Goal: Task Accomplishment & Management: Use online tool/utility

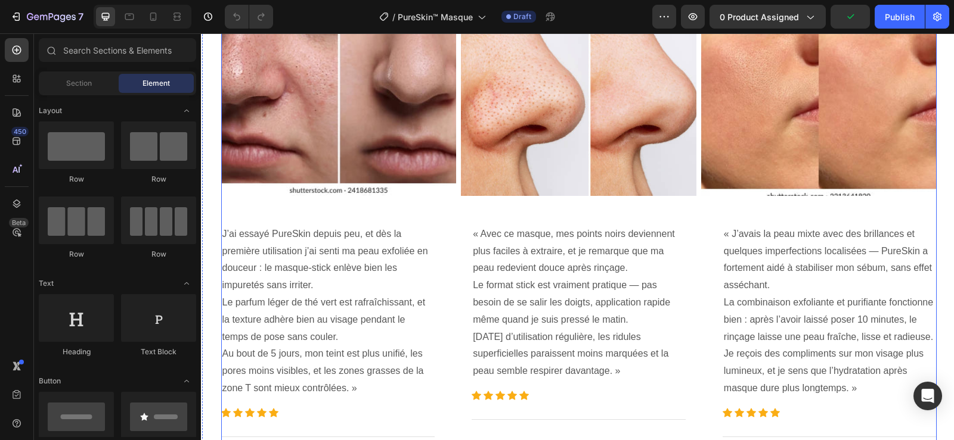
scroll to position [2623, 0]
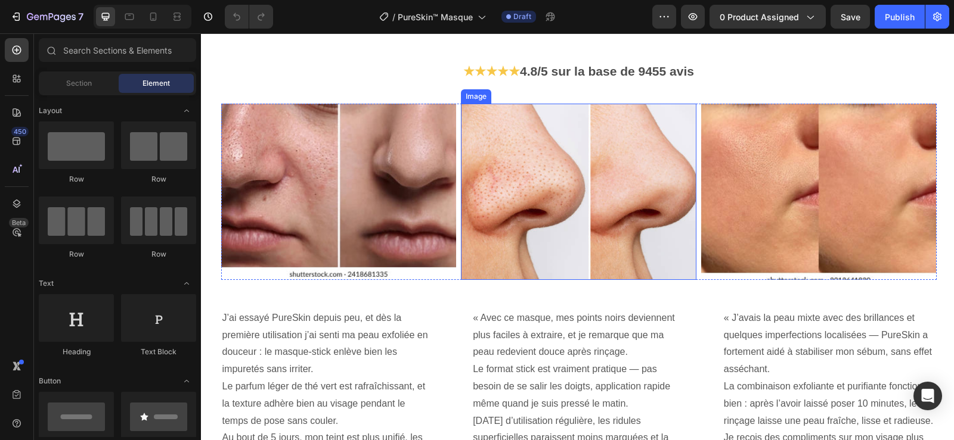
click at [551, 130] on img at bounding box center [578, 192] width 235 height 176
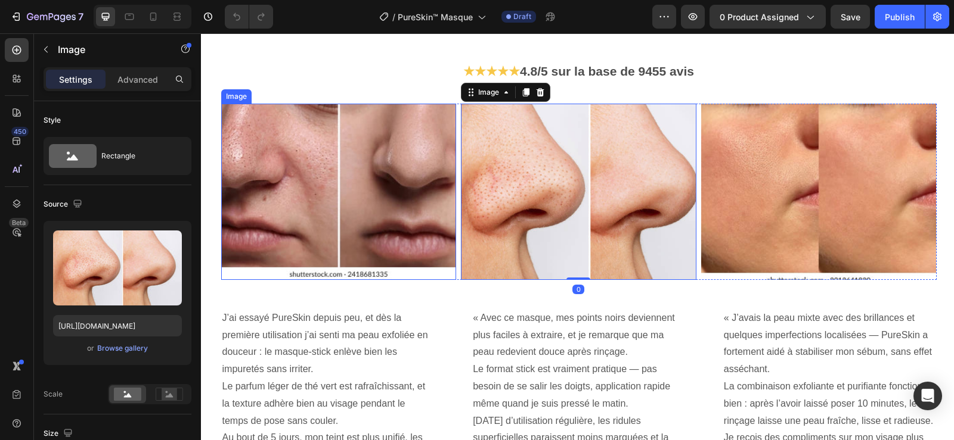
click at [425, 150] on img at bounding box center [338, 192] width 235 height 176
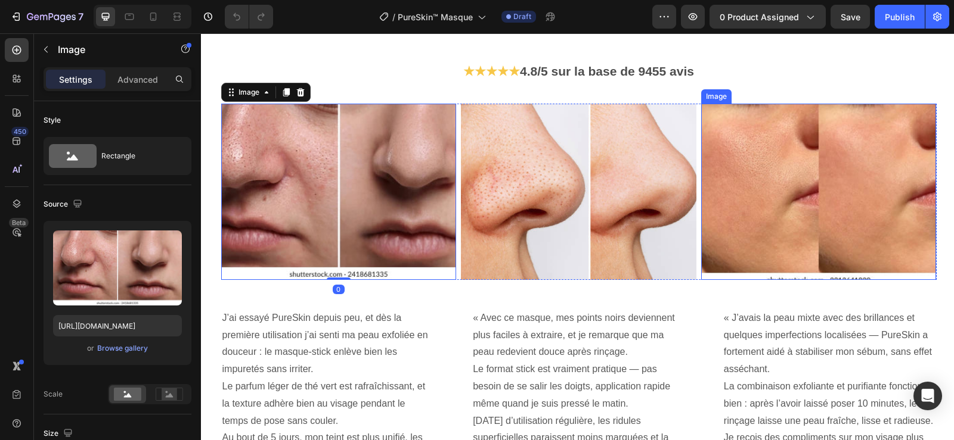
click at [794, 191] on img at bounding box center [818, 192] width 235 height 176
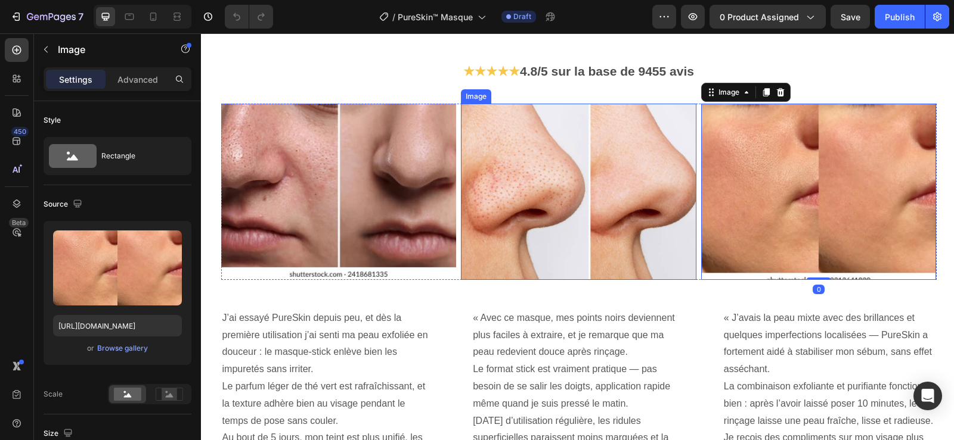
click at [628, 186] on img at bounding box center [578, 192] width 235 height 176
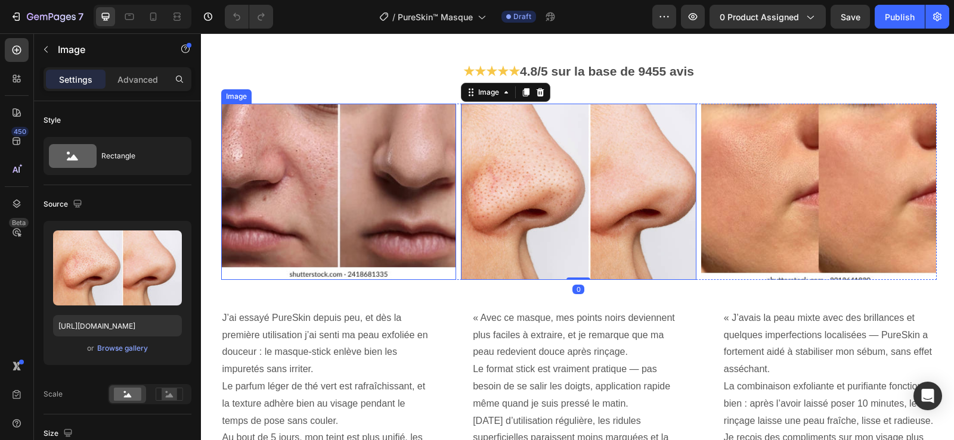
click at [369, 163] on img at bounding box center [338, 192] width 235 height 176
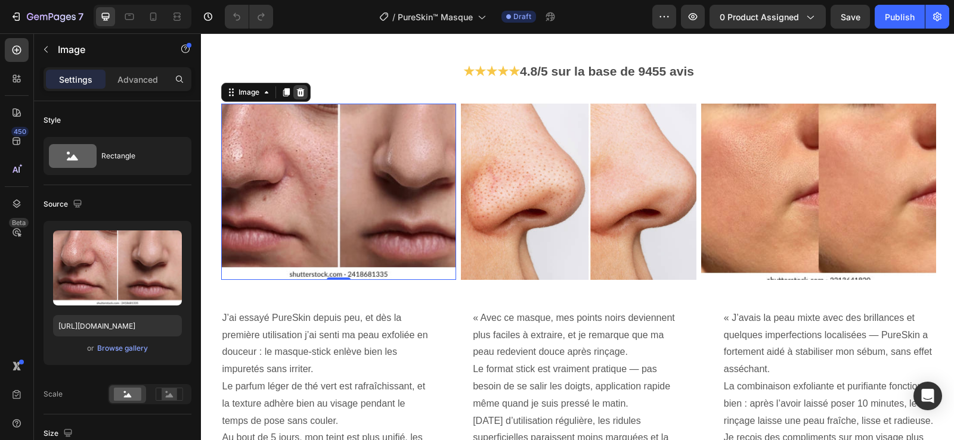
click at [294, 97] on div at bounding box center [300, 92] width 14 height 14
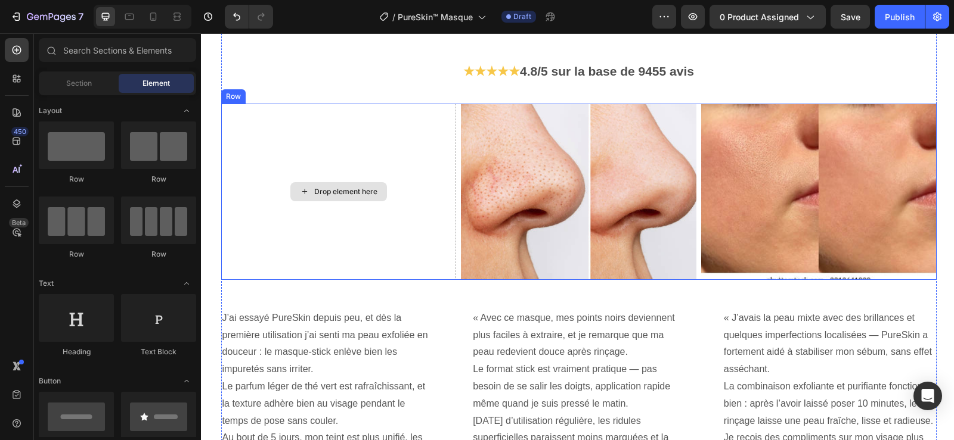
click at [305, 242] on div "Drop element here" at bounding box center [338, 192] width 235 height 176
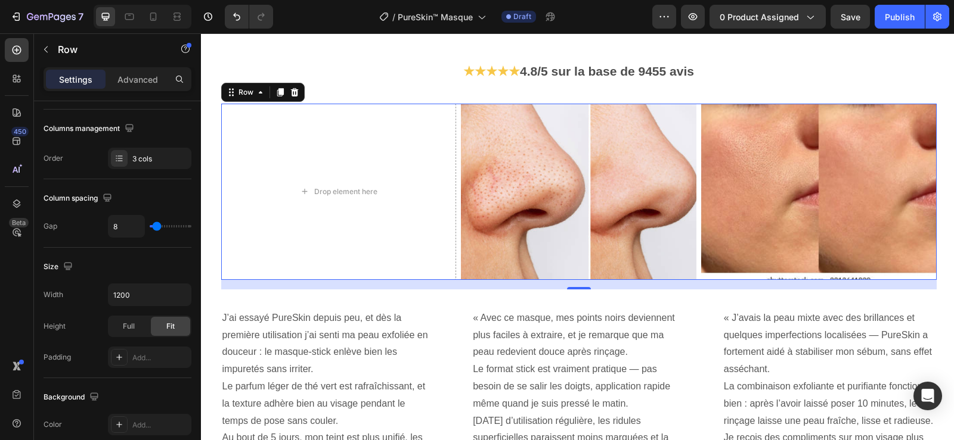
scroll to position [0, 0]
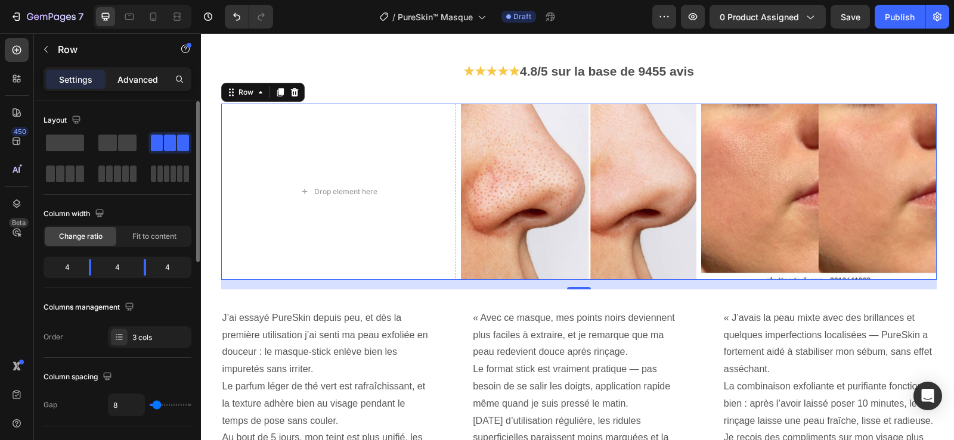
click at [141, 76] on p "Advanced" at bounding box center [137, 79] width 41 height 13
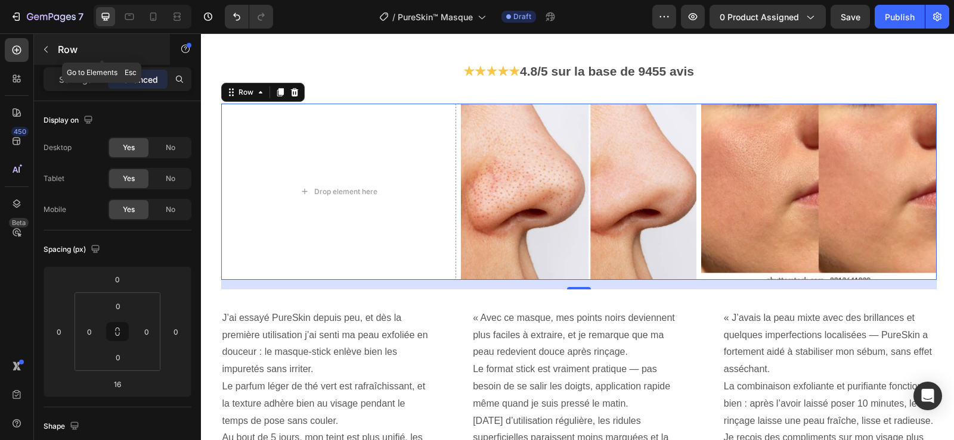
click at [41, 53] on icon "button" at bounding box center [46, 50] width 10 height 10
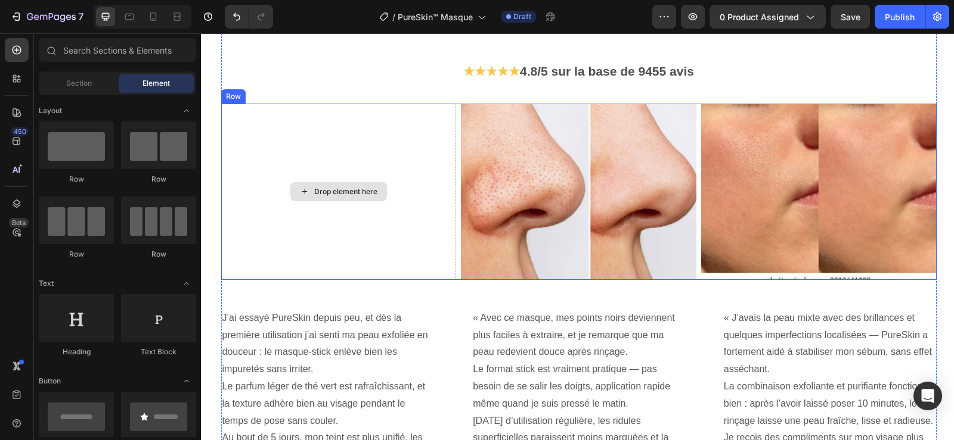
click at [266, 131] on div "Drop element here" at bounding box center [338, 192] width 235 height 176
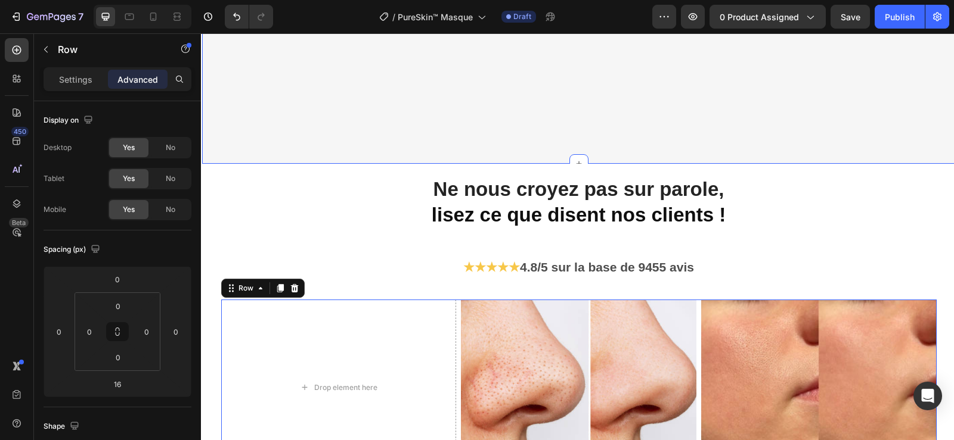
scroll to position [2563, 0]
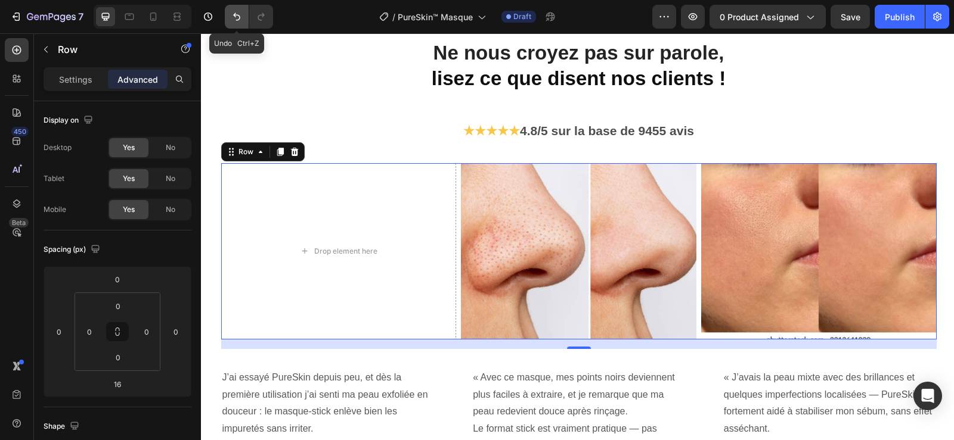
click at [238, 14] on icon "Undo/Redo" at bounding box center [237, 17] width 12 height 12
click at [236, 20] on icon "Undo/Redo" at bounding box center [236, 17] width 7 height 8
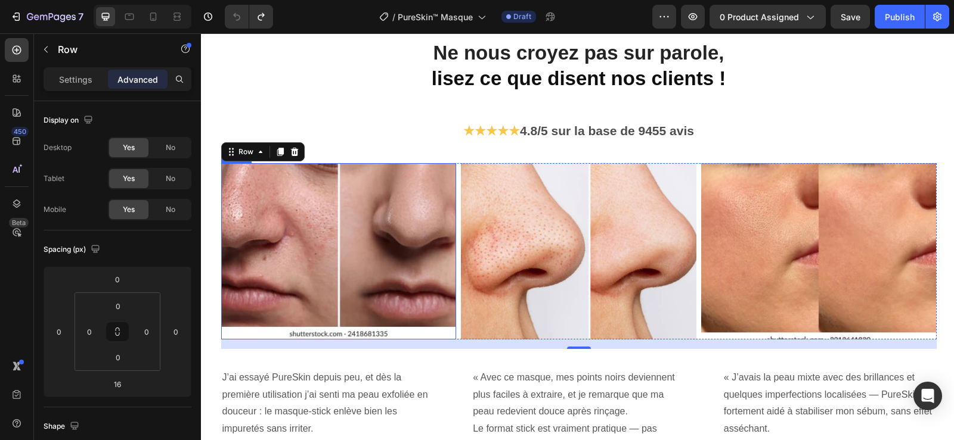
click at [282, 222] on img at bounding box center [338, 251] width 235 height 176
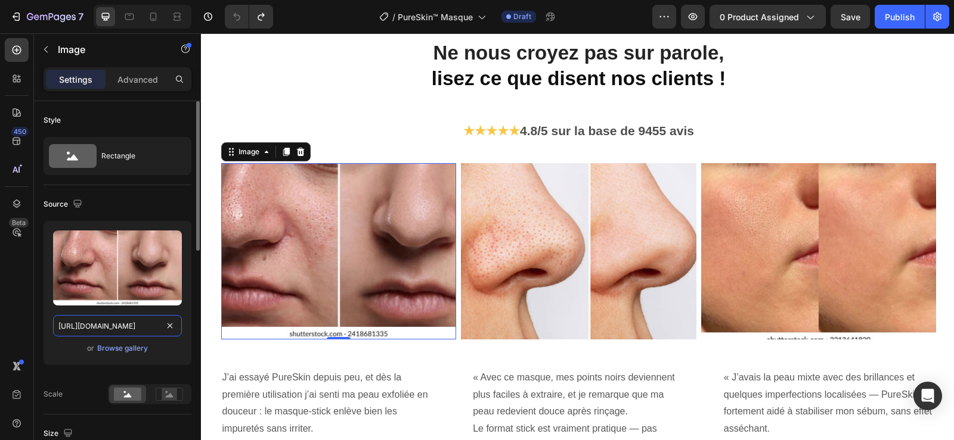
click at [142, 327] on input "https://cdn.shopify.com/s/files/1/0748/6688/4847/files/gempages_574280435123618…" at bounding box center [117, 325] width 129 height 21
paste input "text"
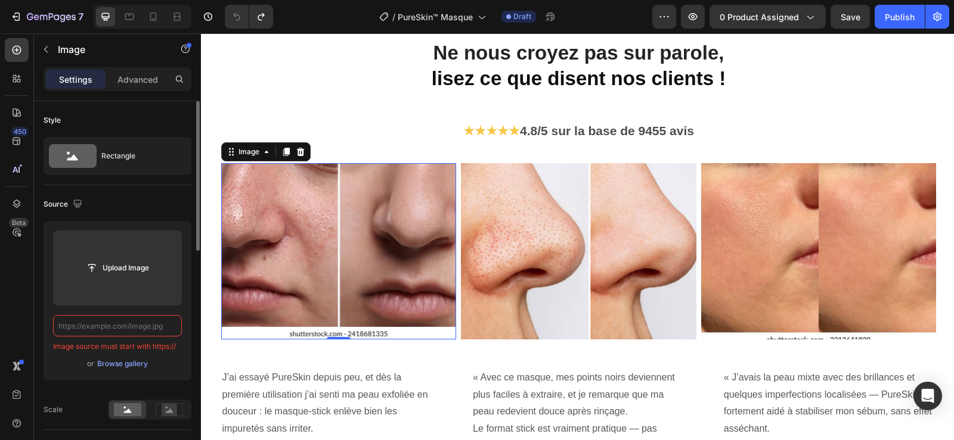
paste input "text"
click at [160, 328] on input "text" at bounding box center [117, 325] width 129 height 21
type input "https://cdn.shopify.com/s/files/1/0748/6688/4847/files/gempages_574280435123618…"
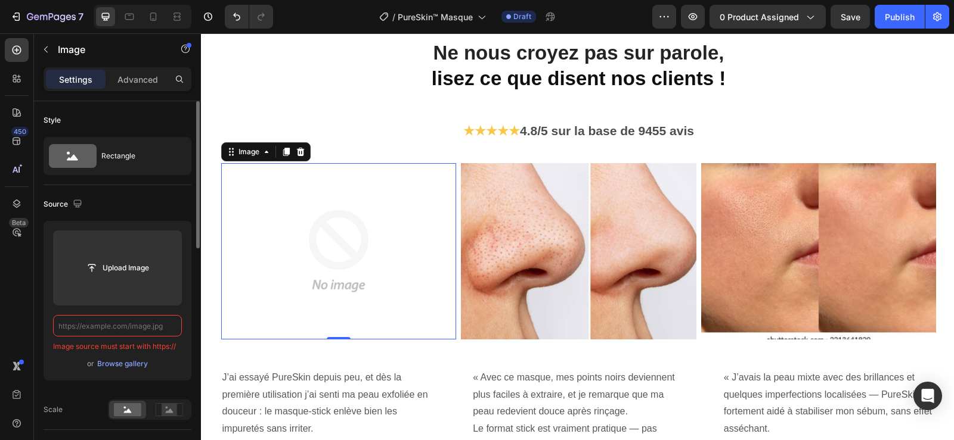
paste input "https://www.shutterstock.com/image-photo/blackhead-treatment-before-after-colla…"
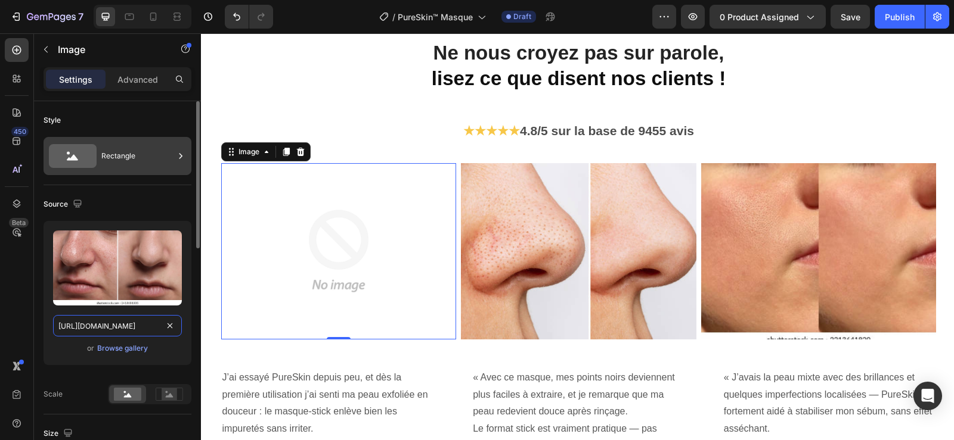
scroll to position [0, 277]
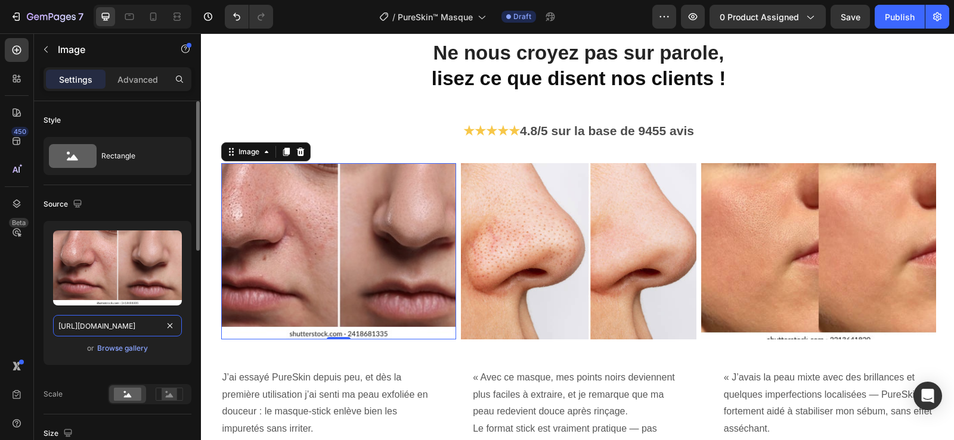
type input "https://www.shutterstock.com/image-photo/blackhead-treatment-before-after-colla…"
click at [170, 370] on div "Upload Image https://www.shutterstock.com/image-photo/blackhead-treatment-befor…" at bounding box center [118, 298] width 148 height 154
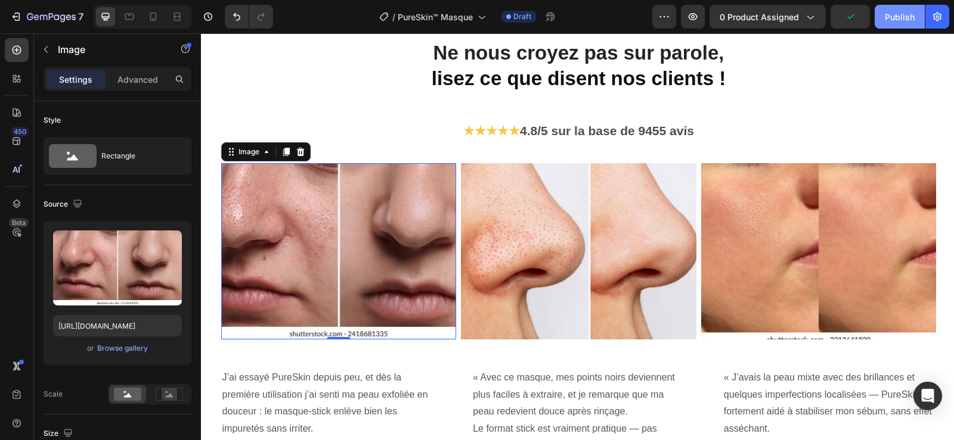
click at [884, 21] on button "Publish" at bounding box center [899, 17] width 50 height 24
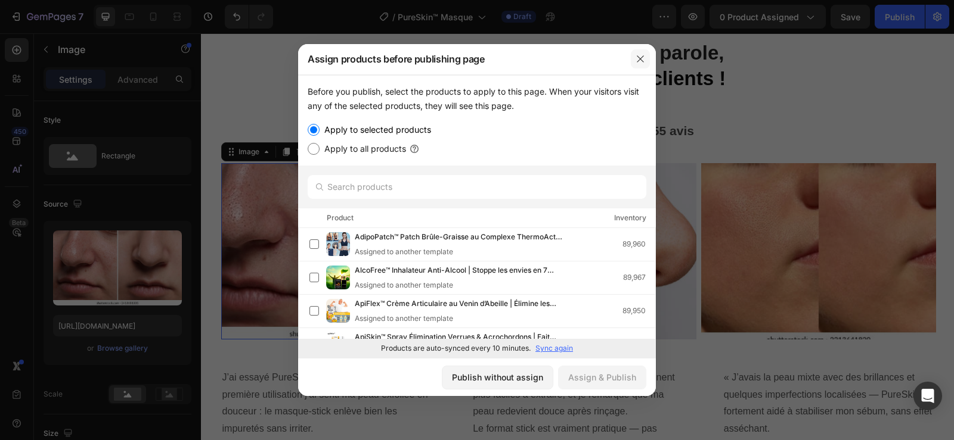
click at [641, 63] on icon "button" at bounding box center [640, 59] width 10 height 10
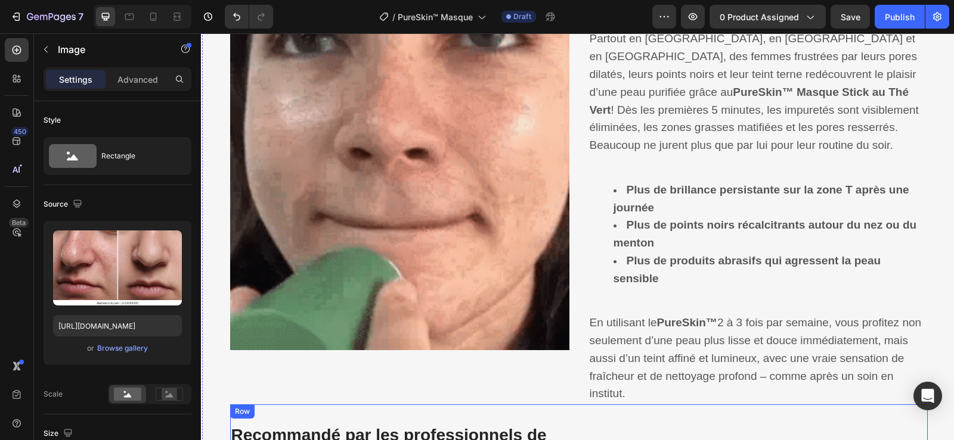
scroll to position [1573, 0]
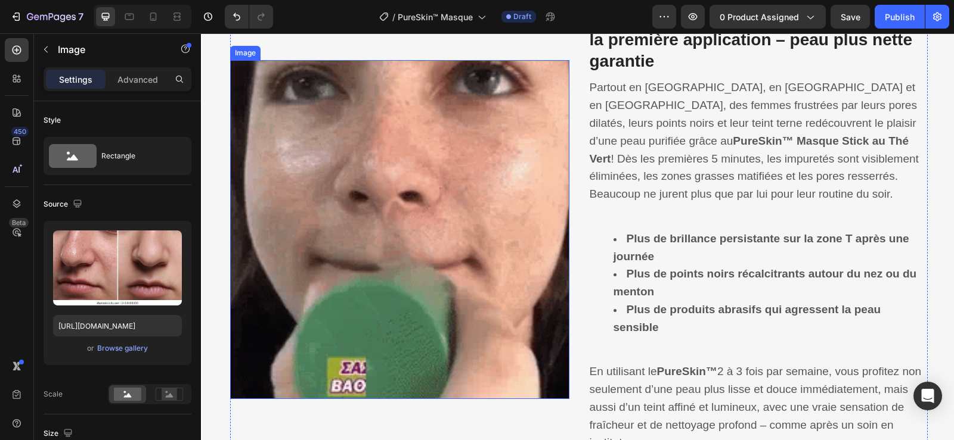
click at [491, 188] on img at bounding box center [399, 229] width 339 height 339
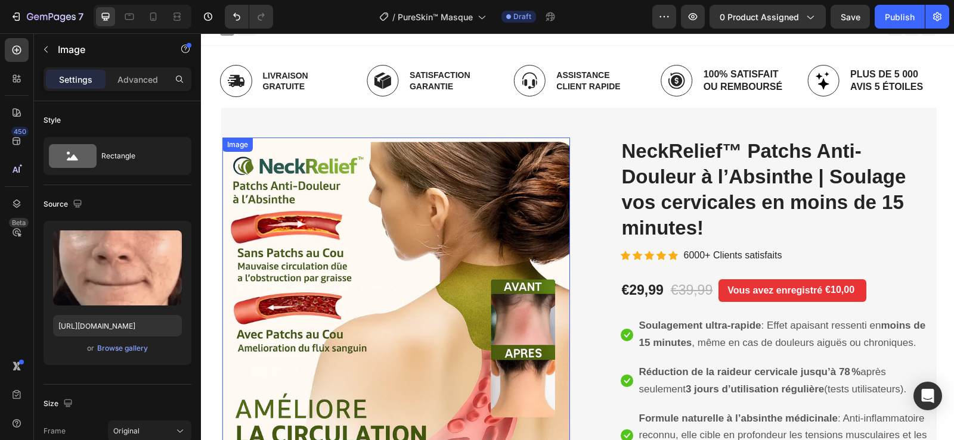
scroll to position [0, 0]
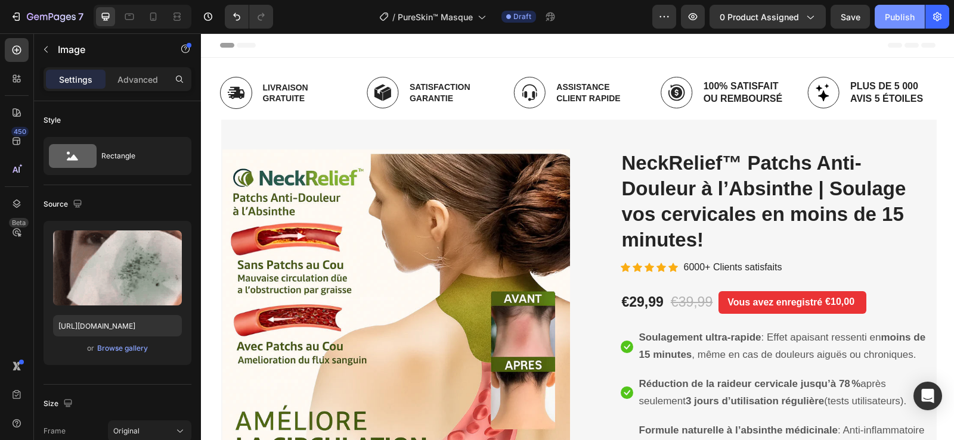
click at [892, 14] on div "Publish" at bounding box center [900, 17] width 30 height 13
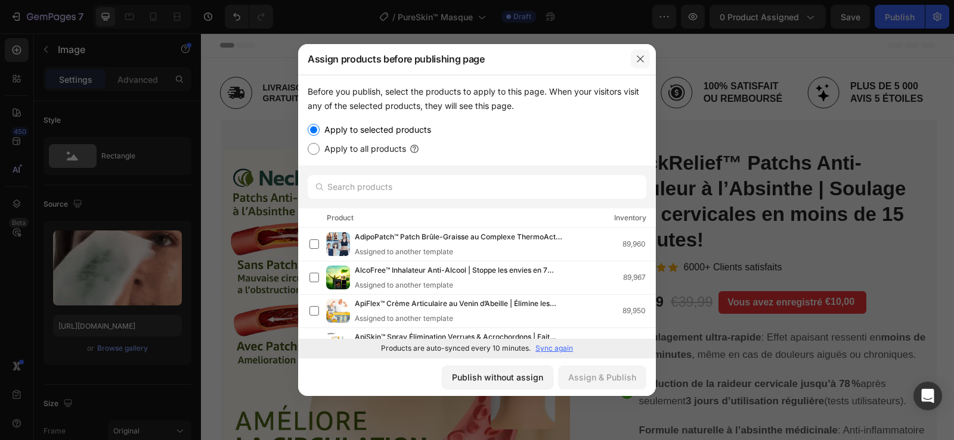
click at [646, 54] on button "button" at bounding box center [640, 58] width 19 height 19
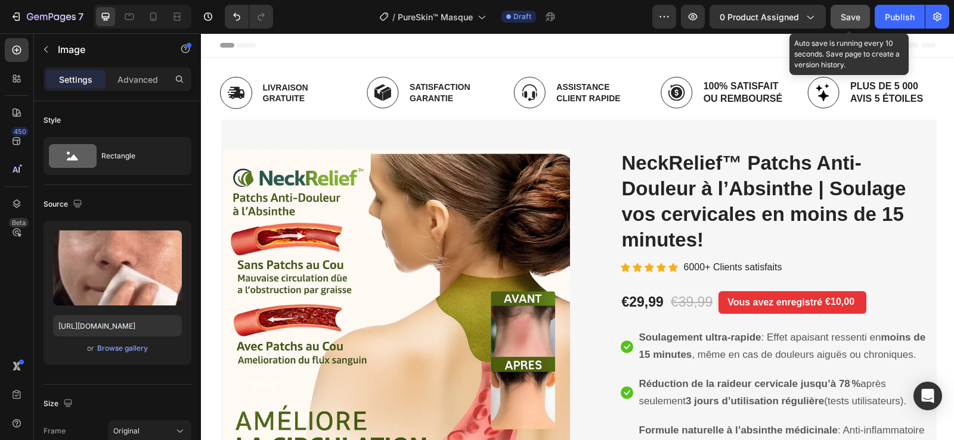
click at [861, 15] on button "Save" at bounding box center [849, 17] width 39 height 24
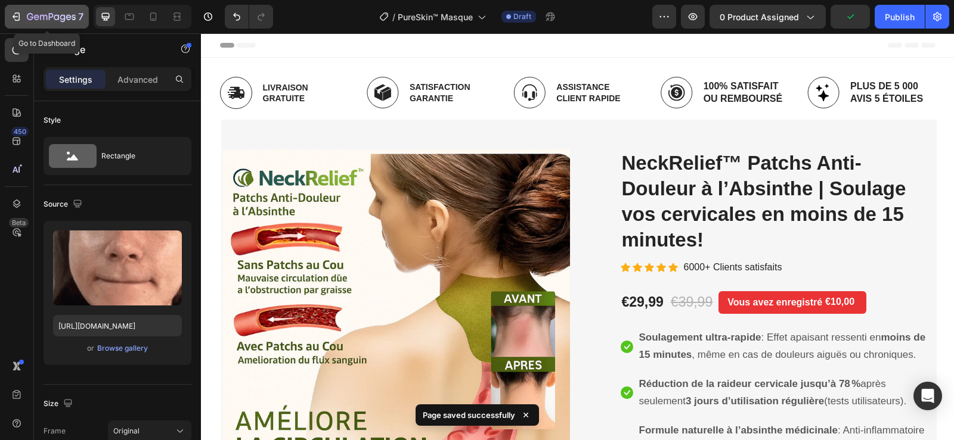
drag, startPoint x: 26, startPoint y: 18, endPoint x: 48, endPoint y: 8, distance: 24.0
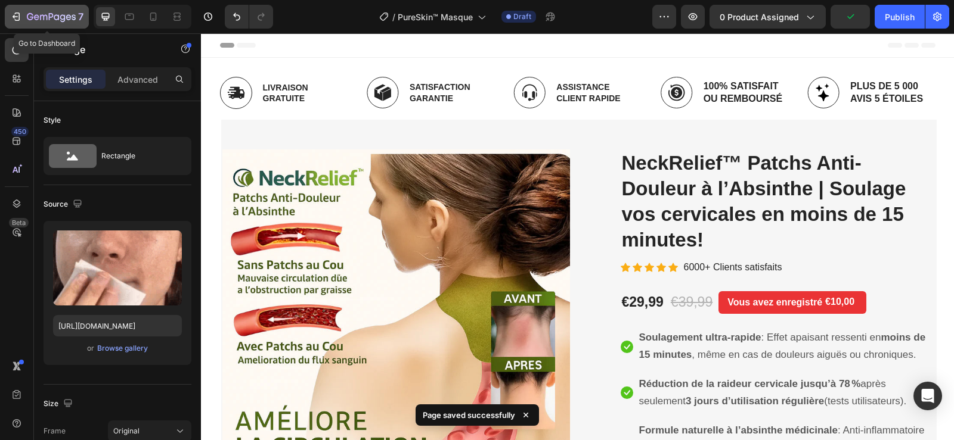
click at [27, 18] on div "7" at bounding box center [46, 17] width 73 height 14
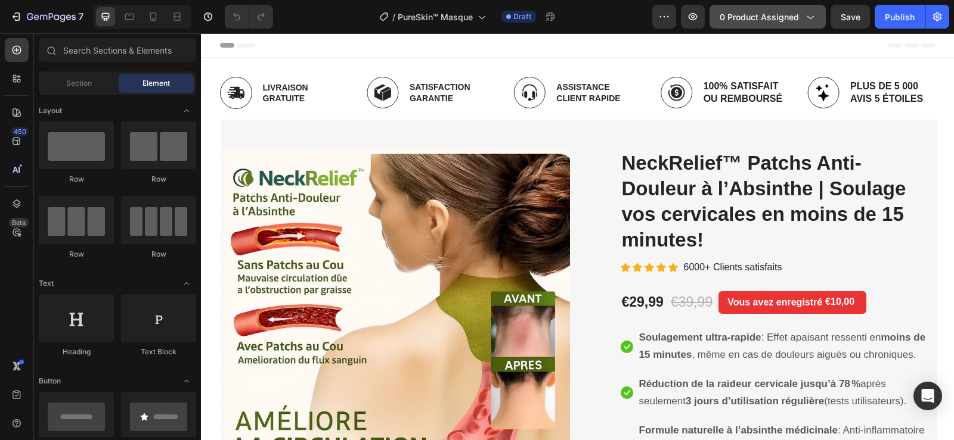
click at [783, 22] on span "0 product assigned" at bounding box center [758, 17] width 79 height 13
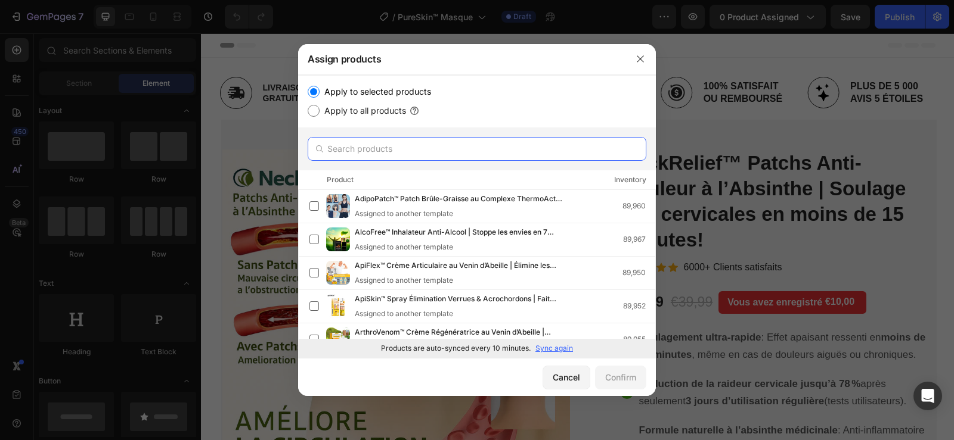
click at [466, 146] on input "text" at bounding box center [477, 149] width 339 height 24
paste input "PureSkin™"
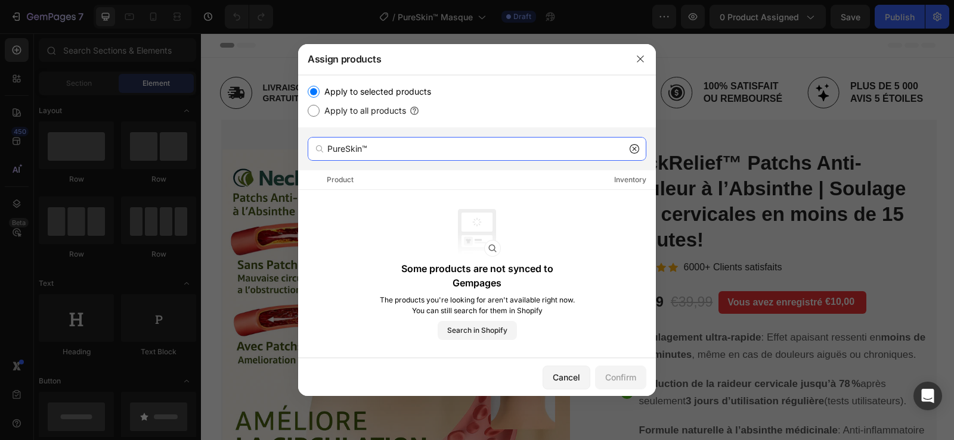
click at [637, 154] on input "PureSkin™" at bounding box center [477, 149] width 339 height 24
type input "PureSkin™"
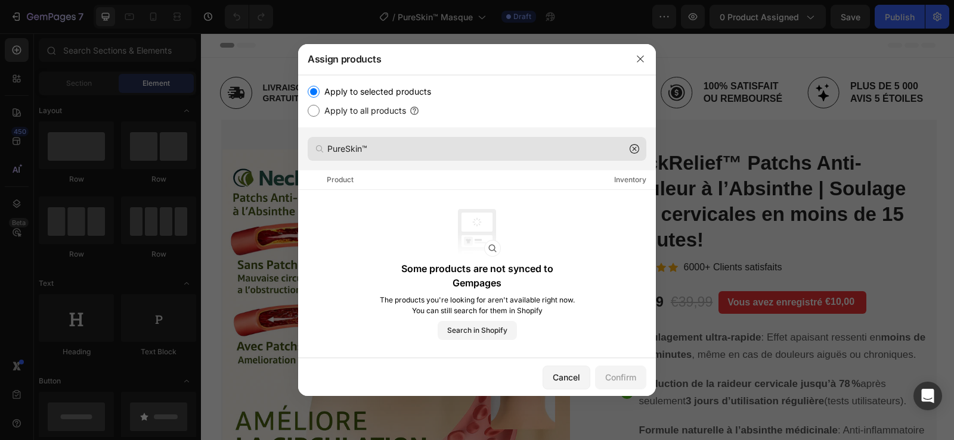
click at [634, 148] on icon at bounding box center [634, 149] width 10 height 10
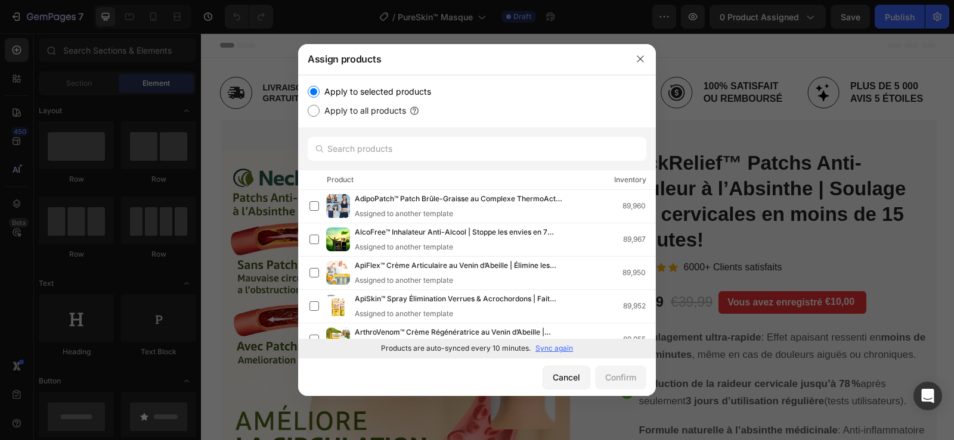
click at [558, 350] on p "Sync again" at bounding box center [554, 348] width 38 height 11
click at [637, 62] on icon "button" at bounding box center [640, 59] width 7 height 7
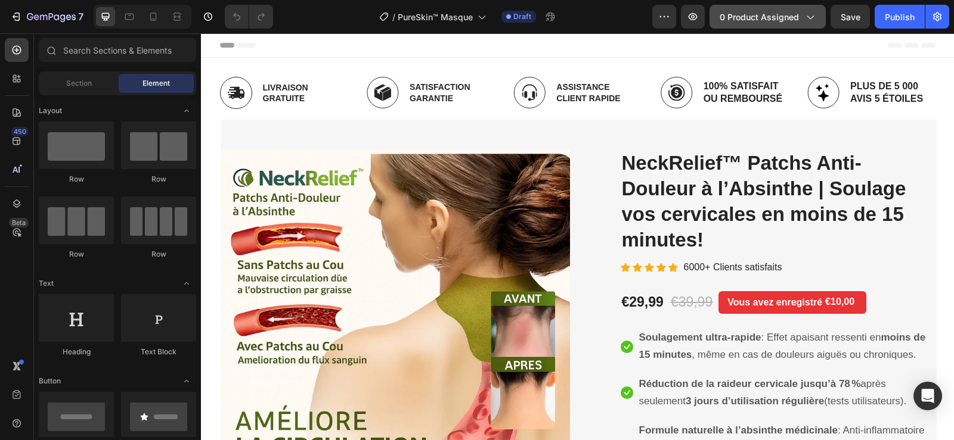
click at [750, 16] on span "0 product assigned" at bounding box center [758, 17] width 79 height 13
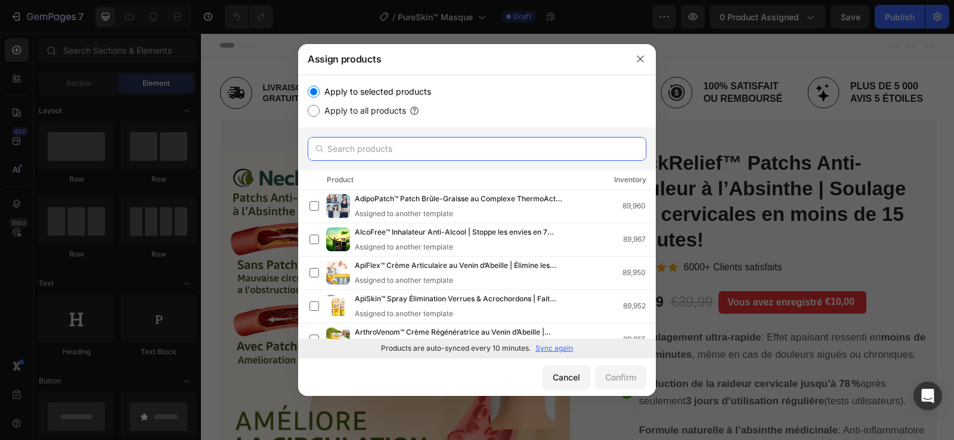
click at [484, 150] on input "text" at bounding box center [477, 149] width 339 height 24
paste input "PureSkin™"
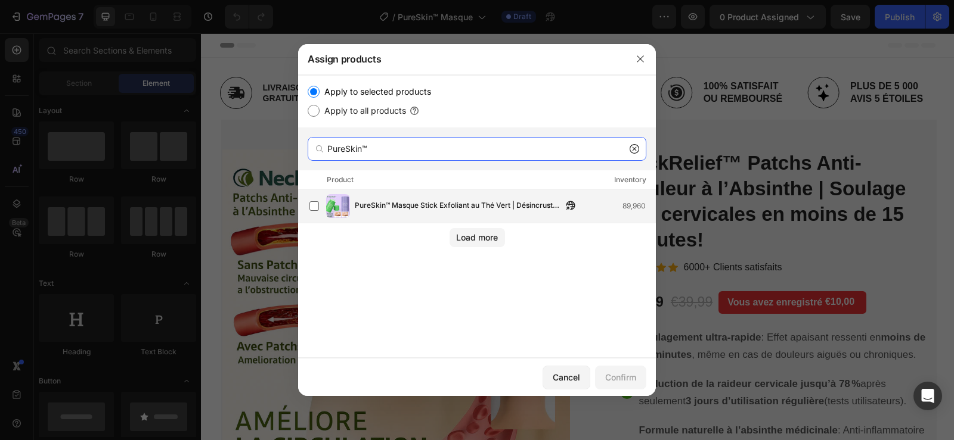
type input "PureSkin™"
click at [376, 207] on span "PureSkin™ Masque Stick Exfoliant au Thé Vert | Désincruste vos pores et purifie…" at bounding box center [458, 206] width 207 height 13
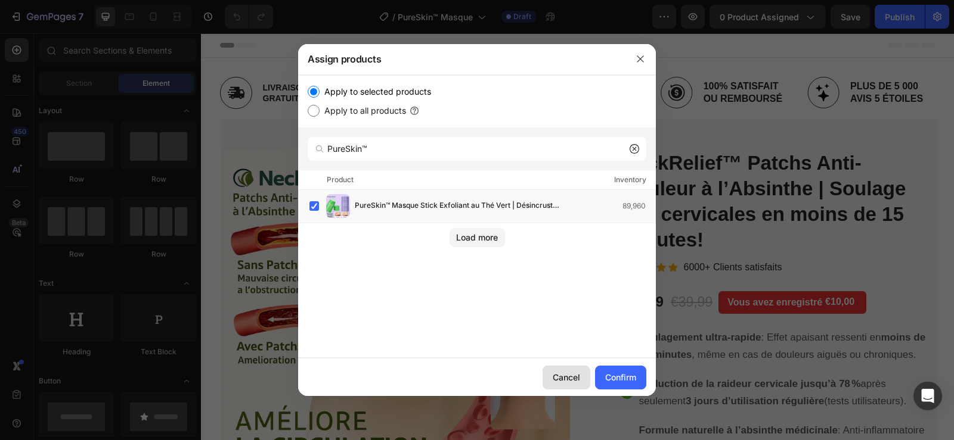
click at [566, 378] on div "Cancel" at bounding box center [566, 377] width 27 height 13
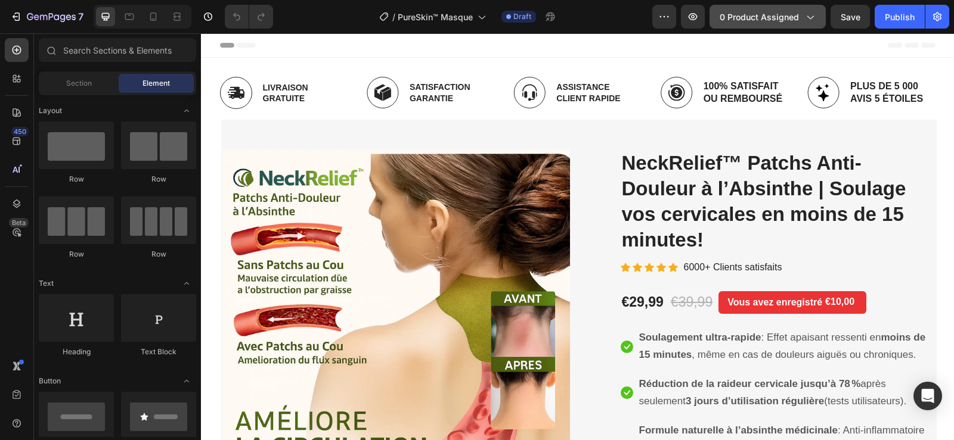
click at [771, 18] on span "0 product assigned" at bounding box center [758, 17] width 79 height 13
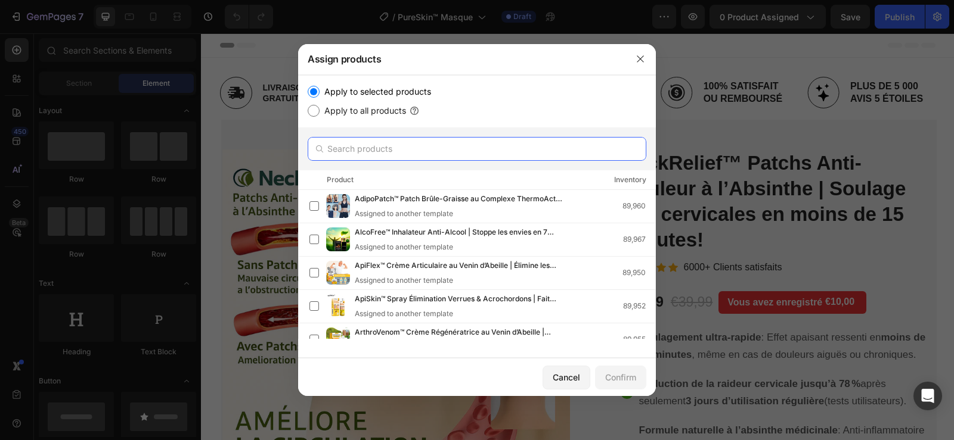
click at [429, 151] on input "text" at bounding box center [477, 149] width 339 height 24
paste input "PureSkin™"
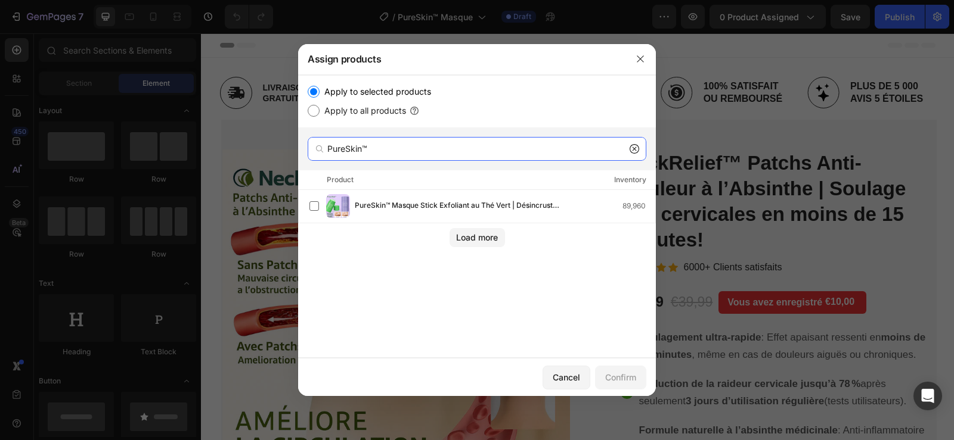
type input "PureSkin™"
click at [634, 148] on icon at bounding box center [634, 149] width 4 height 4
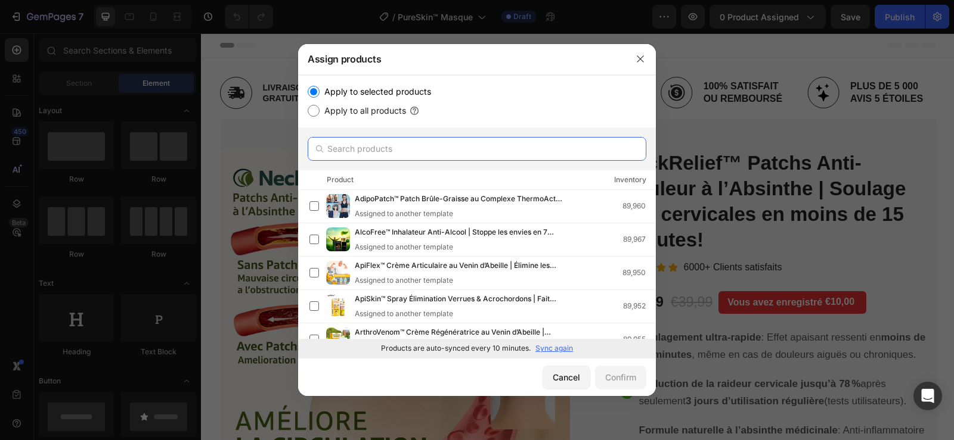
click at [514, 144] on input "text" at bounding box center [477, 149] width 339 height 24
paste input "PureSkin™"
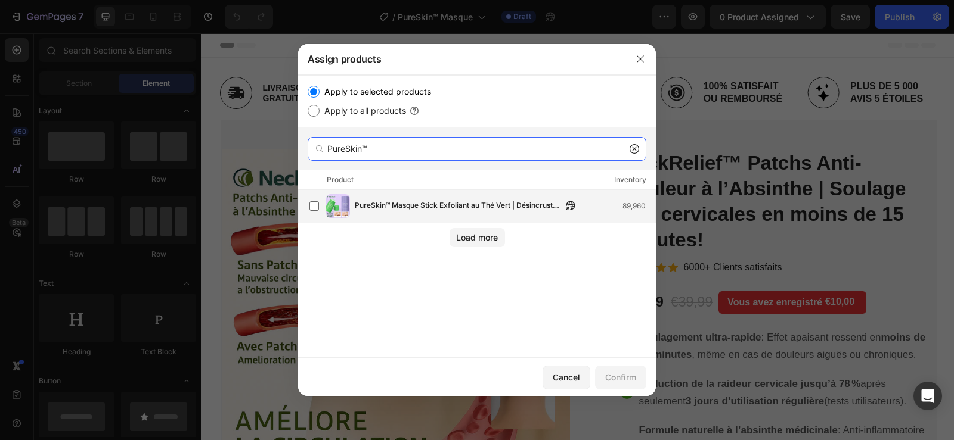
type input "PureSkin™"
click at [453, 198] on div "PureSkin™ Masque Stick Exfoliant au Thé Vert | Désincruste vos pores et purifie…" at bounding box center [482, 206] width 346 height 24
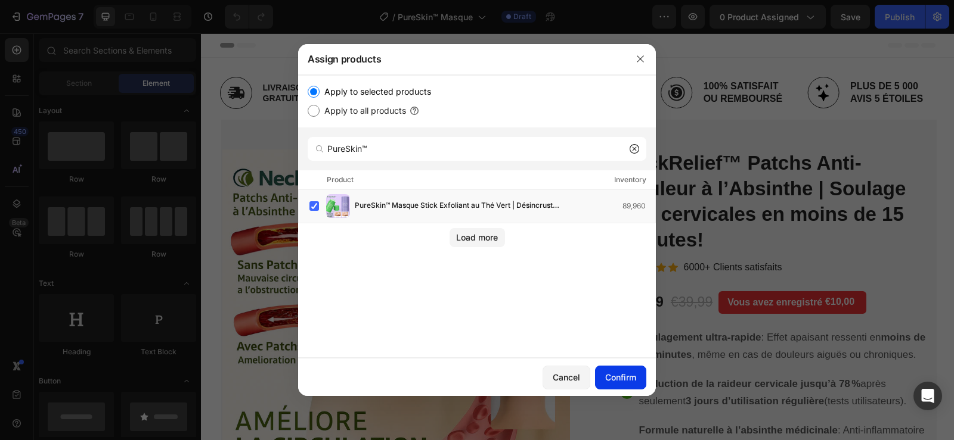
click at [624, 381] on div "Confirm" at bounding box center [620, 377] width 31 height 13
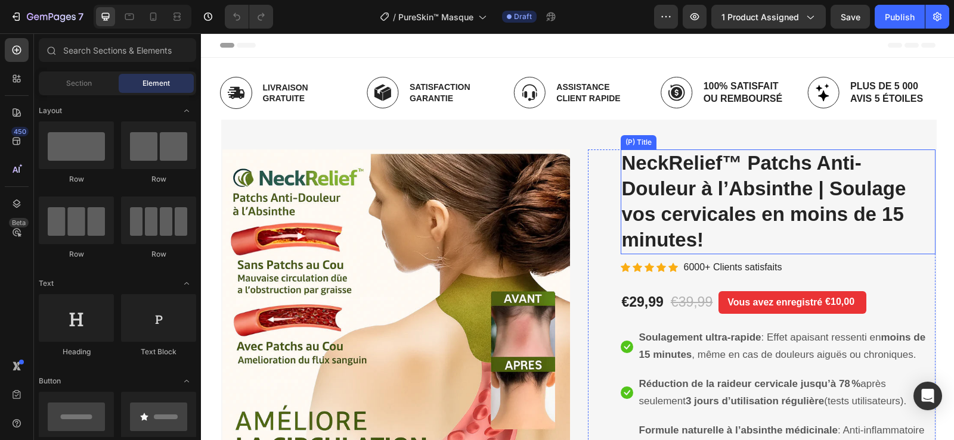
click at [687, 197] on h2 "NeckRelief™ Patchs Anti-Douleur à l’Absinthe | Soulage vos cervicales en moins …" at bounding box center [777, 202] width 315 height 105
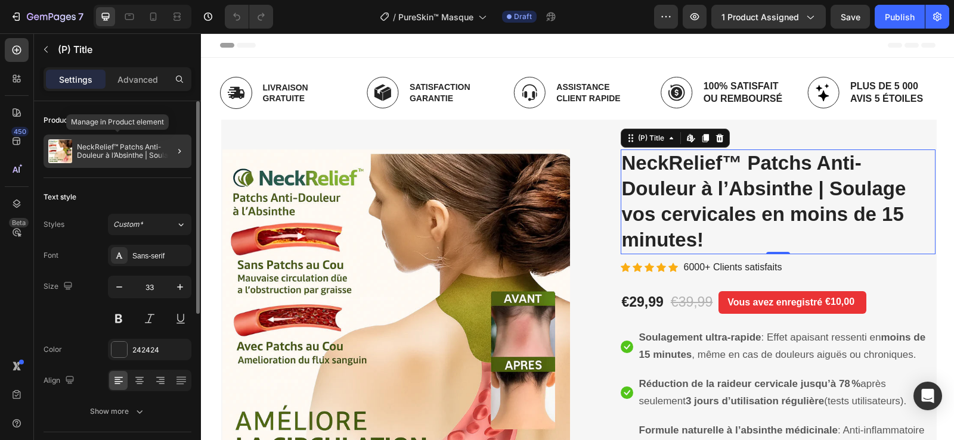
click at [107, 154] on p "NeckRelief™ Patchs Anti-Douleur à l’Absinthe | Soulage vos cervicales en moins …" at bounding box center [132, 151] width 110 height 17
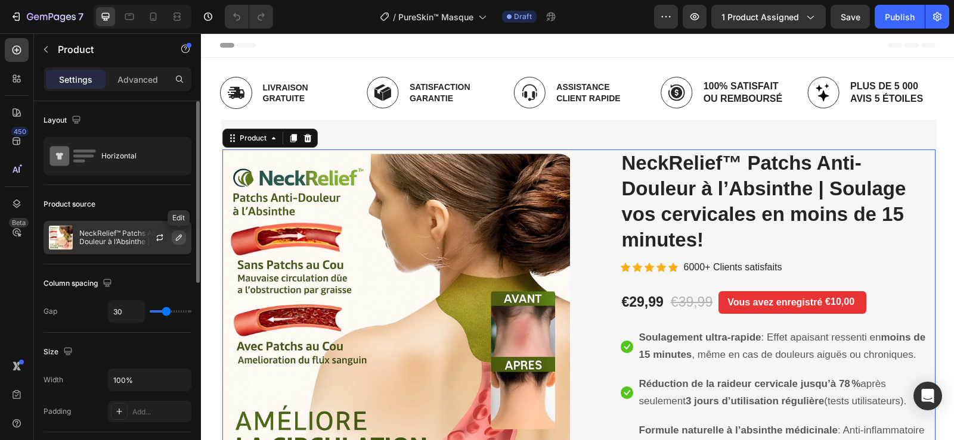
click at [180, 240] on icon "button" at bounding box center [179, 238] width 10 height 10
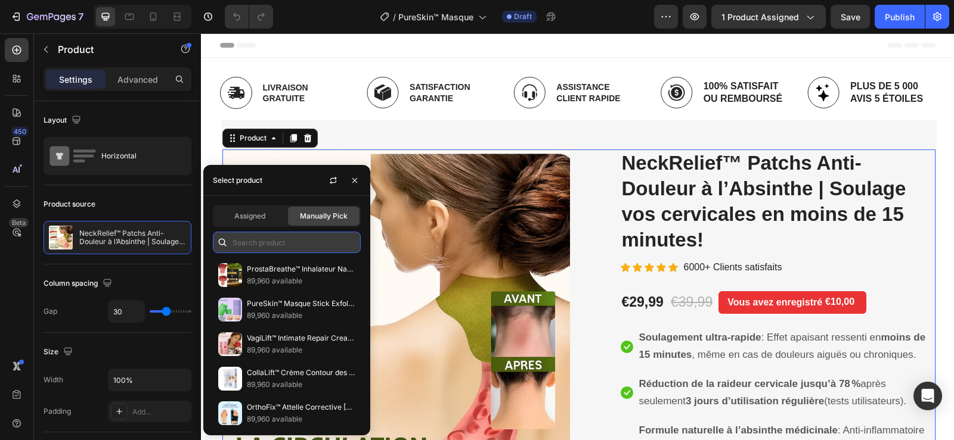
click at [255, 241] on input "text" at bounding box center [287, 242] width 148 height 21
paste input "PureSkin™"
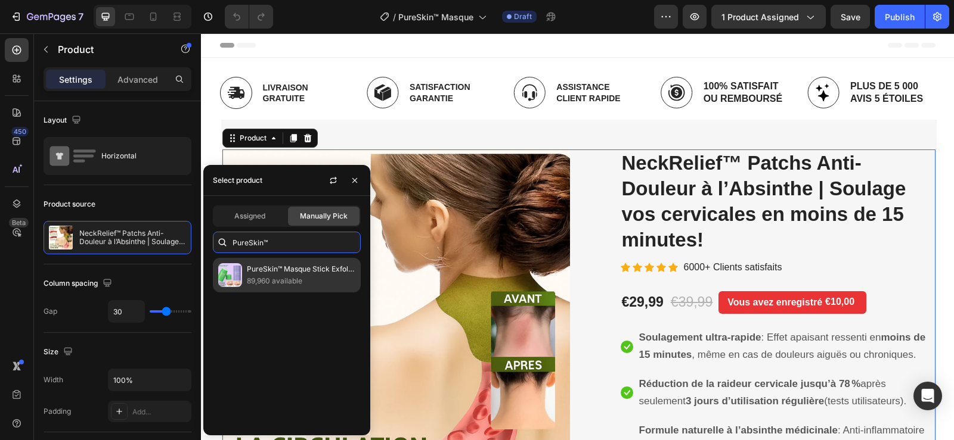
type input "PureSkin™"
click at [270, 274] on p "PureSkin™ Masque Stick Exfoliant au Thé Vert | Désincruste vos pores et purifie…" at bounding box center [301, 269] width 108 height 12
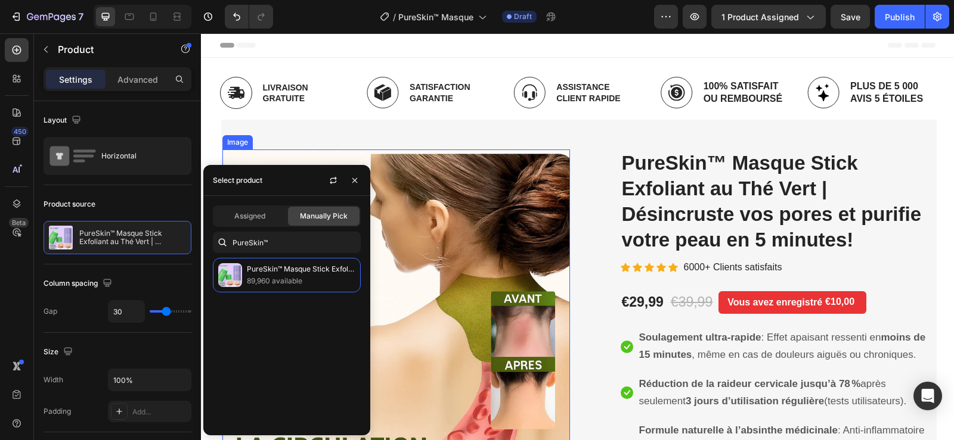
click at [495, 197] on img at bounding box center [395, 323] width 347 height 347
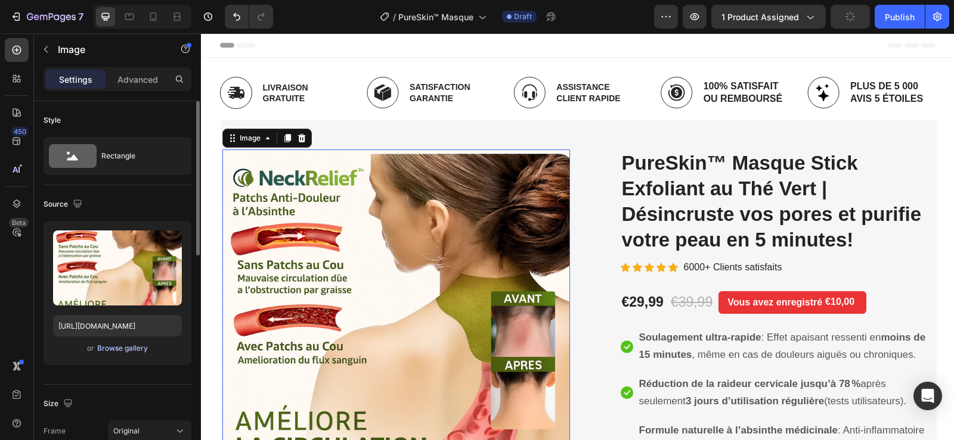
click at [122, 350] on div "Browse gallery" at bounding box center [122, 348] width 51 height 11
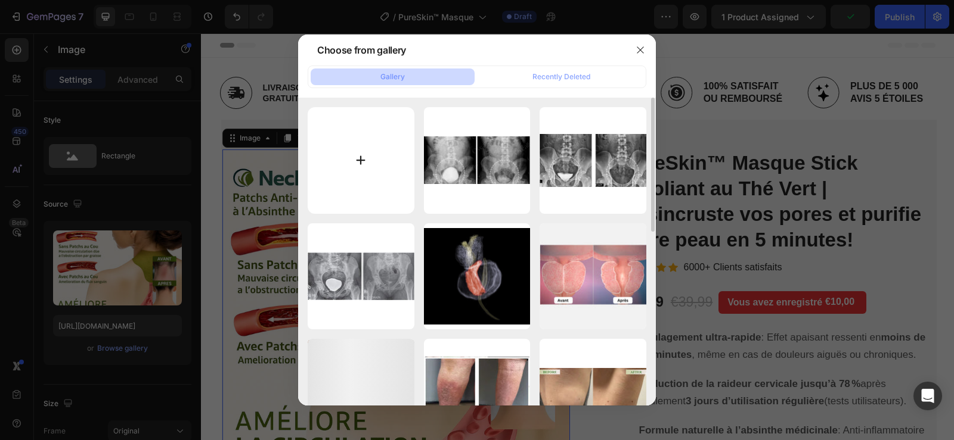
click at [361, 157] on input "file" at bounding box center [361, 160] width 107 height 107
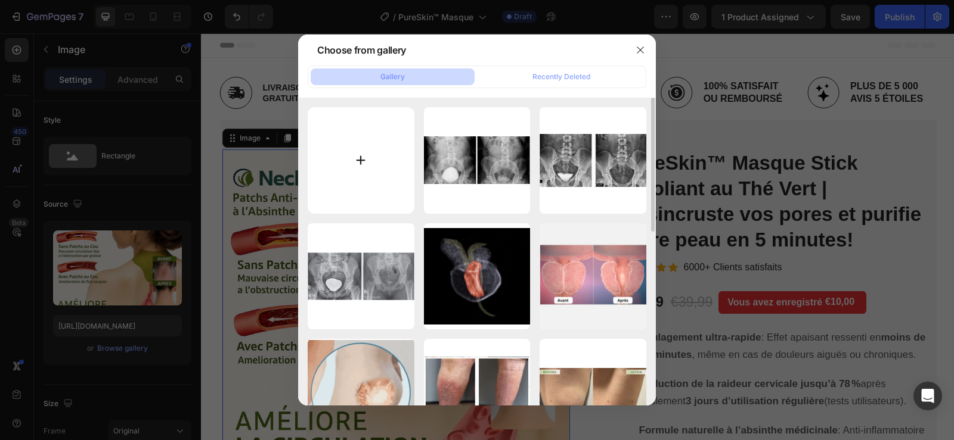
click at [370, 162] on input "file" at bounding box center [361, 160] width 107 height 107
type input "C:\fakepath\1.png"
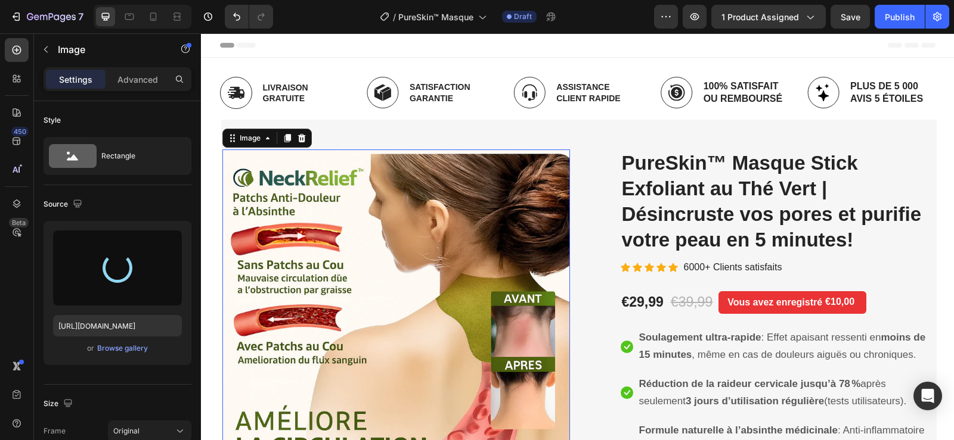
type input "[URL][DOMAIN_NAME]"
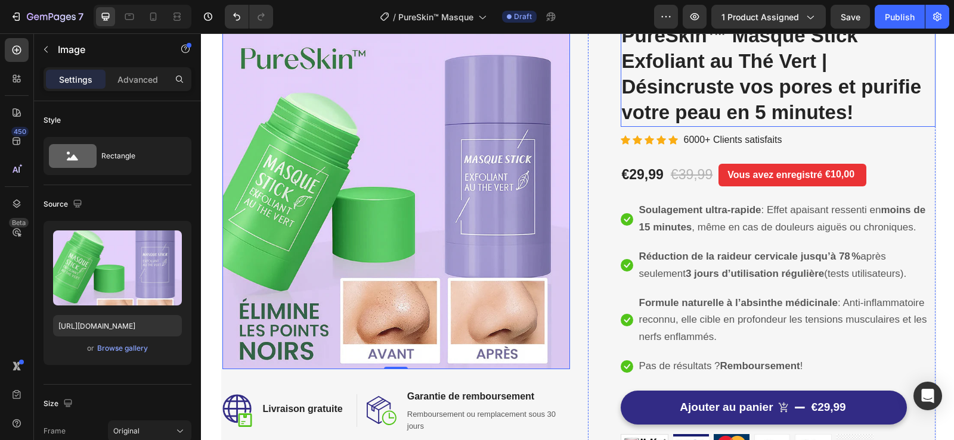
scroll to position [179, 0]
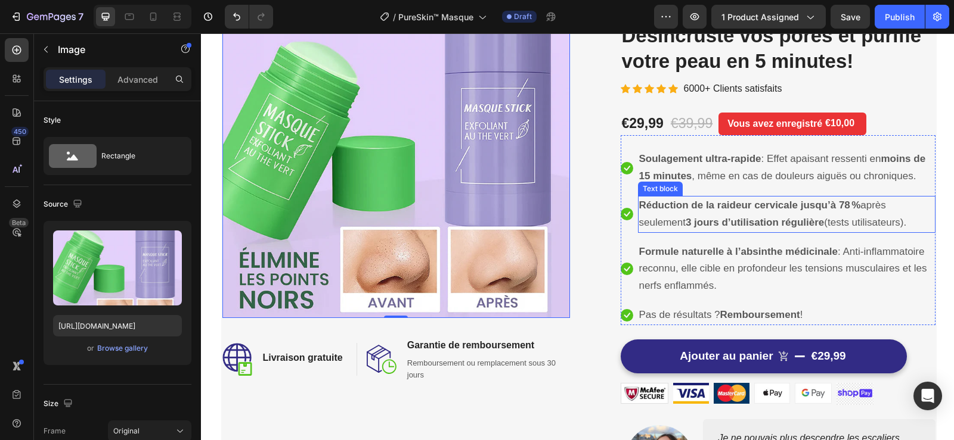
click at [653, 214] on p "Réduction de la raideur cervicale jusqu’à 78 % après seulement 3 jours d’utilis…" at bounding box center [786, 214] width 295 height 35
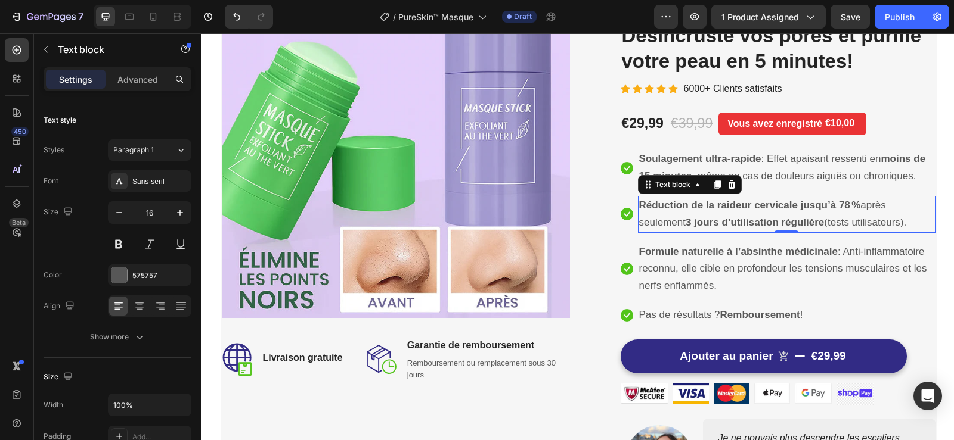
click at [652, 219] on span "Réduction de la raideur cervicale jusqu’à 78 % après seulement 3 jours d’utilis…" at bounding box center [773, 214] width 268 height 29
click at [652, 218] on span "Réduction de la raideur cervicale jusqu’à 78 % après seulement 3 jours d’utilis…" at bounding box center [773, 214] width 268 height 29
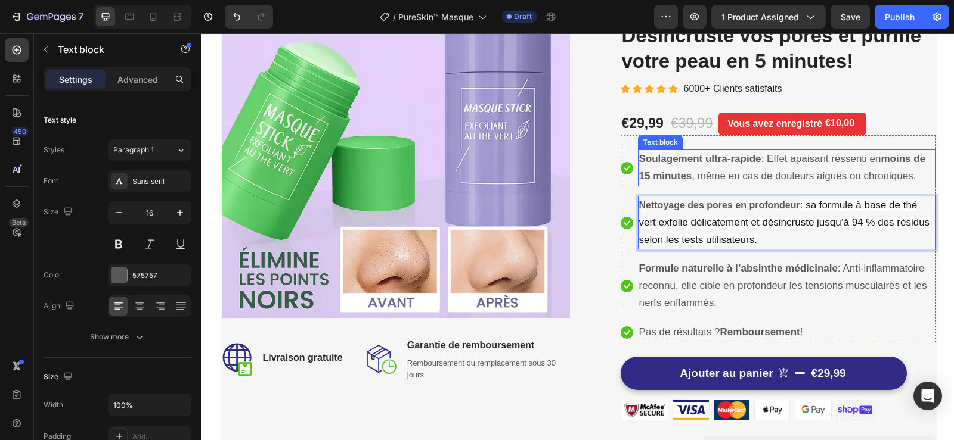
click at [682, 172] on strong "moins de 15 minutes" at bounding box center [782, 167] width 287 height 29
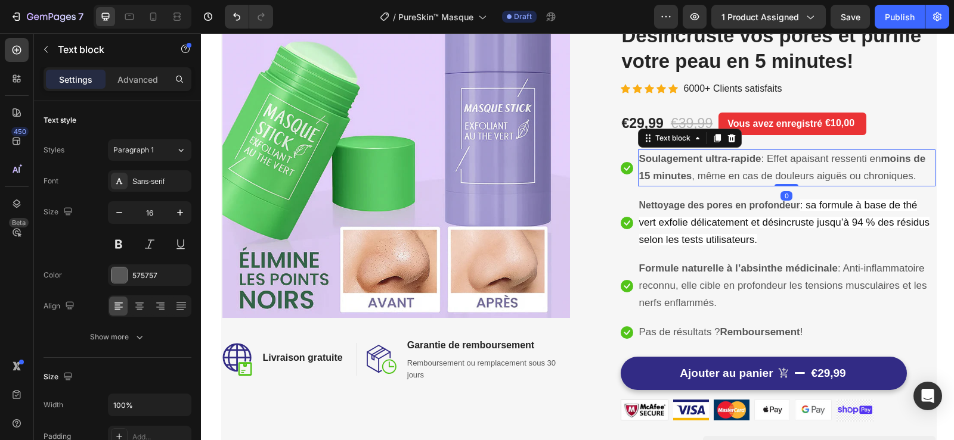
click at [682, 172] on strong "moins de 15 minutes" at bounding box center [782, 167] width 287 height 29
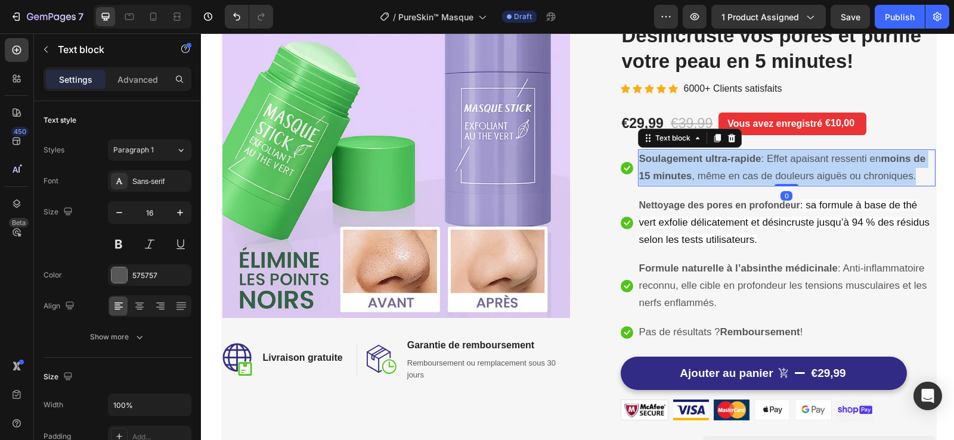
click at [682, 172] on strong "moins de 15 minutes" at bounding box center [782, 167] width 287 height 29
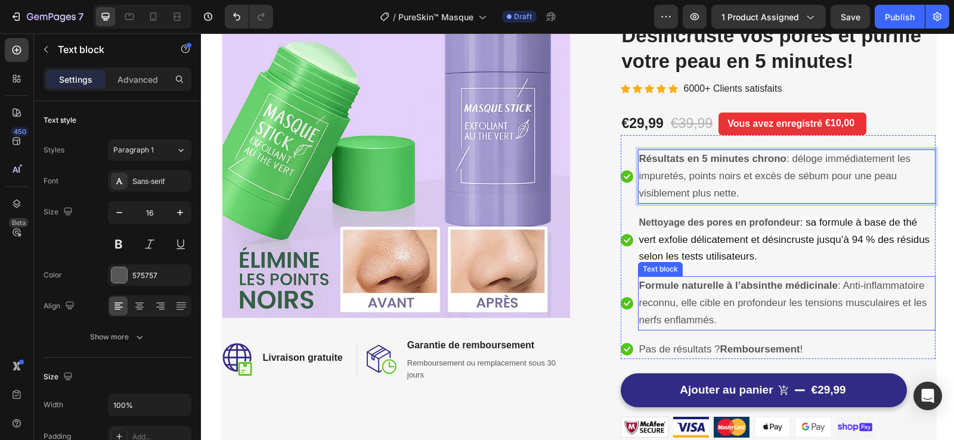
click at [666, 288] on strong "Formule naturelle à l’absinthe médicinale" at bounding box center [738, 285] width 198 height 11
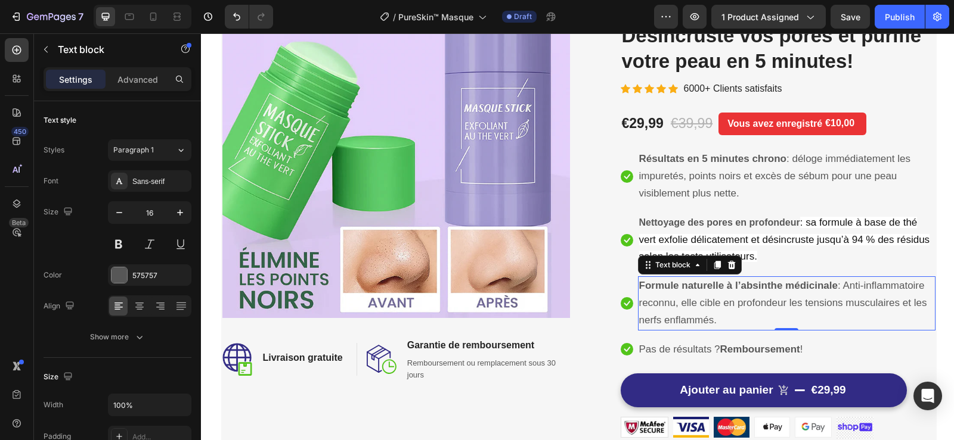
click at [666, 288] on strong "Formule naturelle à l’absinthe médicinale" at bounding box center [738, 285] width 198 height 11
click at [666, 287] on strong "Formule naturelle à l’absinthe médicinale" at bounding box center [738, 285] width 198 height 11
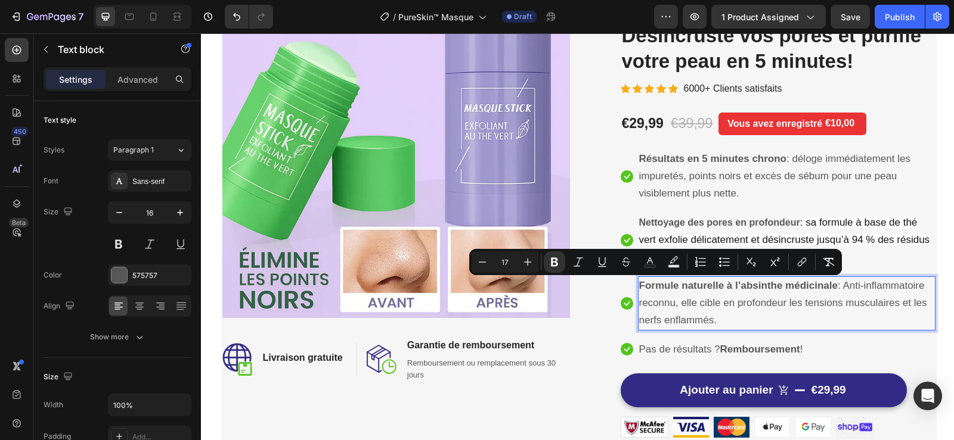
click at [673, 312] on p "Formule naturelle à l’absinthe médicinale : Anti-inflammatoire reconnu, elle ci…" at bounding box center [786, 303] width 295 height 51
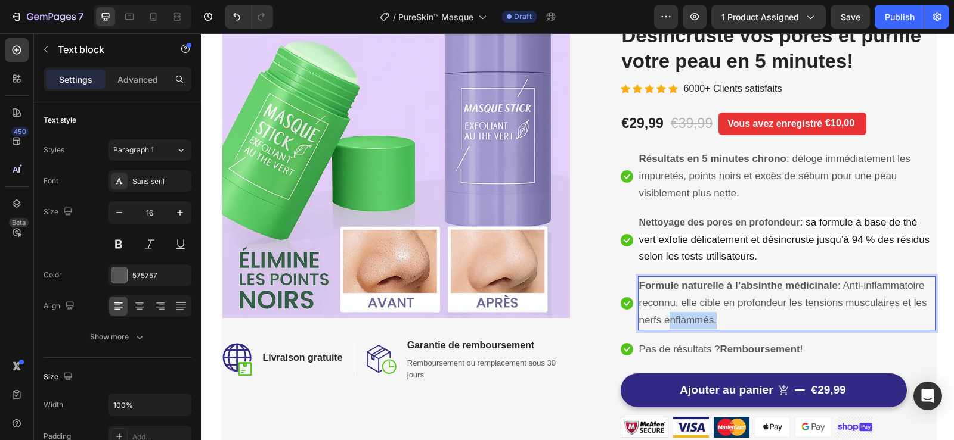
click at [673, 312] on p "Formule naturelle à l’absinthe médicinale : Anti-inflammatoire reconnu, elle ci…" at bounding box center [786, 303] width 295 height 51
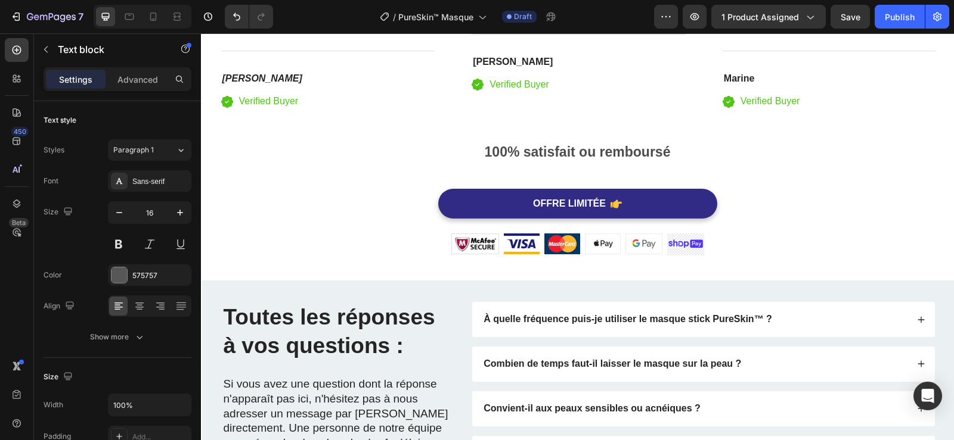
scroll to position [3159, 0]
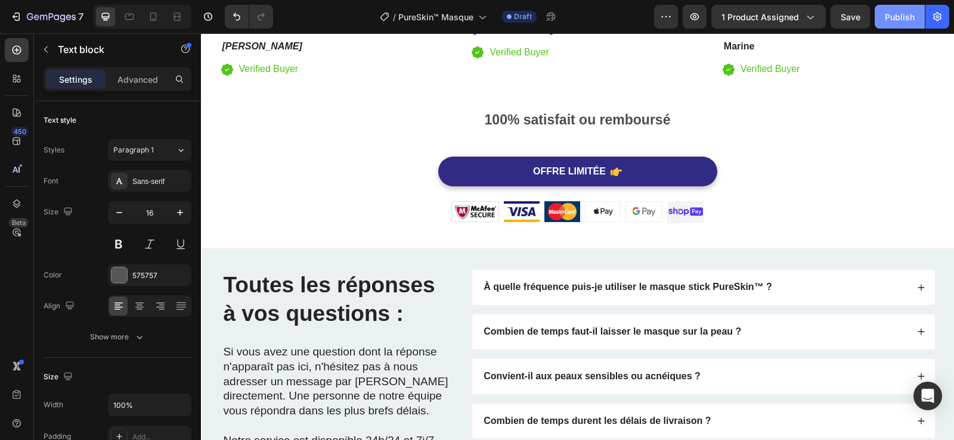
click at [899, 20] on div "Publish" at bounding box center [900, 17] width 30 height 13
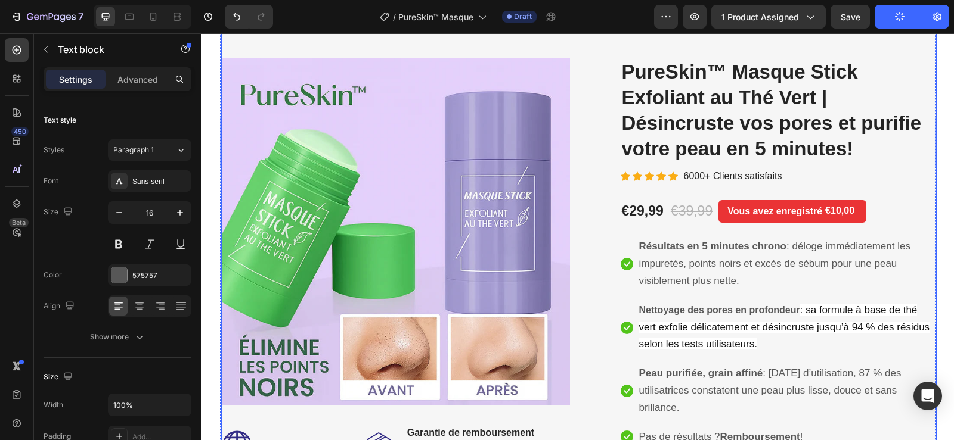
scroll to position [0, 0]
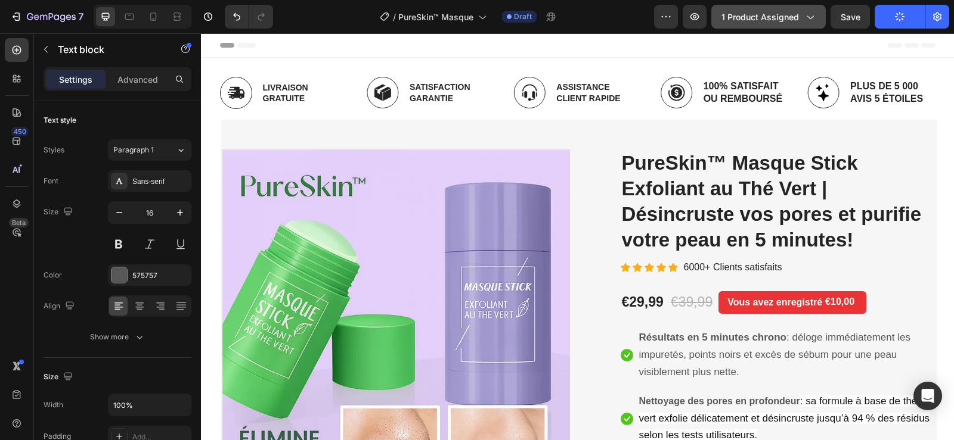
click at [762, 15] on span "1 product assigned" at bounding box center [759, 17] width 77 height 13
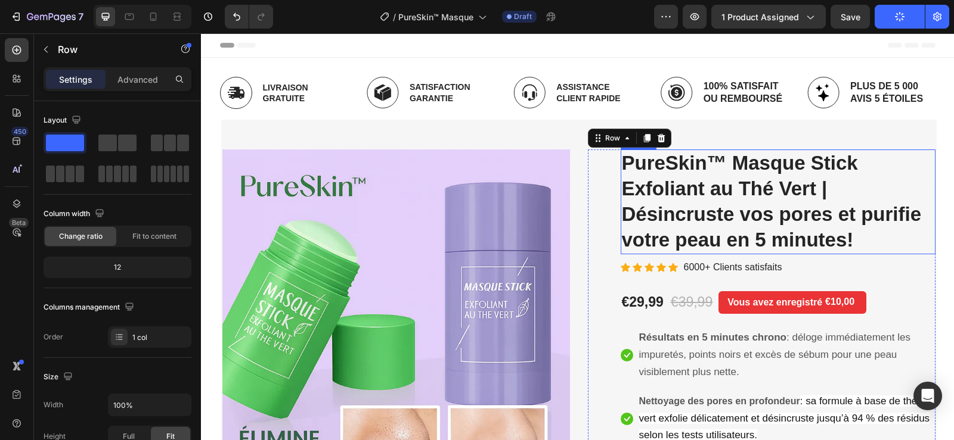
click at [652, 179] on h2 "PureSkin™ Masque Stick Exfoliant au Thé Vert | Désincruste vos pores et purifie…" at bounding box center [777, 202] width 315 height 105
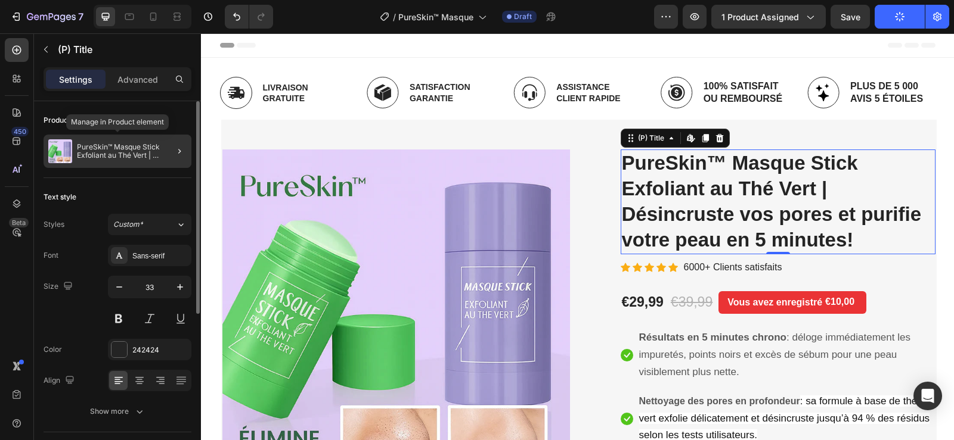
click at [122, 151] on p "PureSkin™ Masque Stick Exfoliant au Thé Vert | Désincruste vos pores et purifie…" at bounding box center [132, 151] width 110 height 17
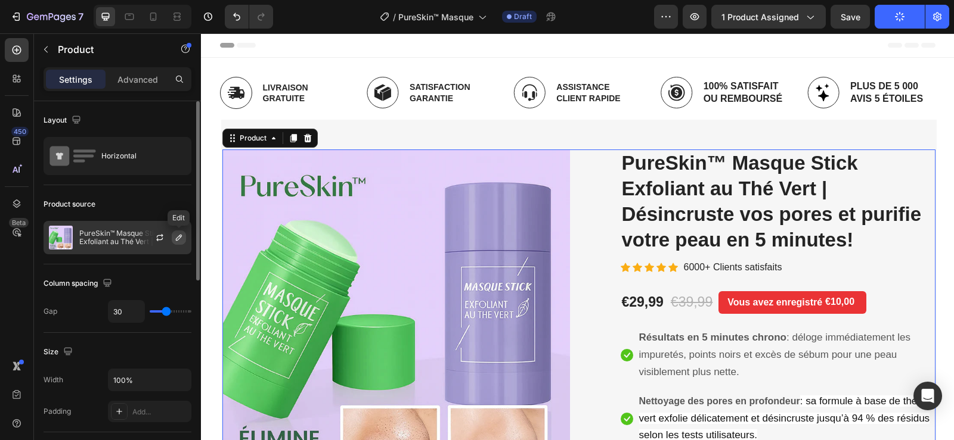
click at [177, 236] on icon "button" at bounding box center [179, 238] width 10 height 10
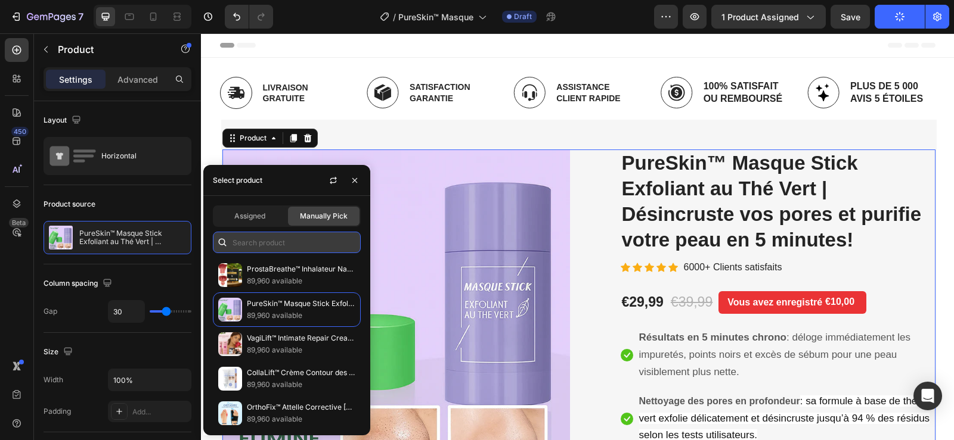
click at [263, 244] on input "text" at bounding box center [287, 242] width 148 height 21
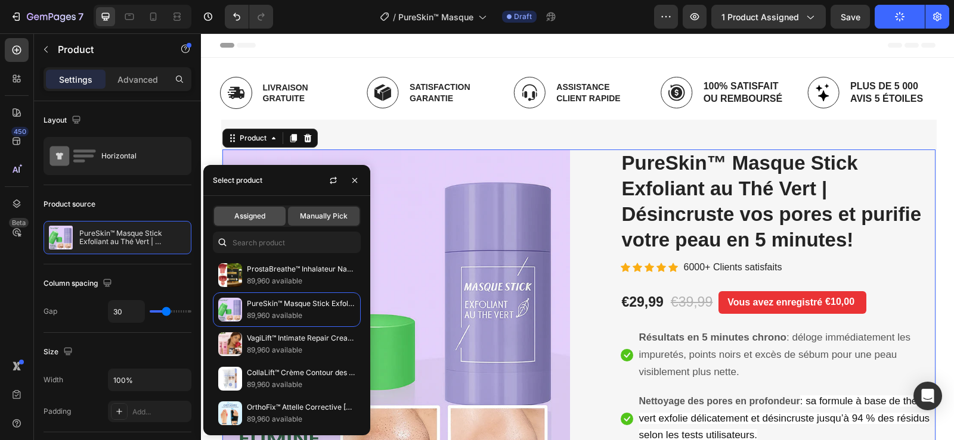
click at [258, 213] on span "Assigned" at bounding box center [249, 216] width 31 height 11
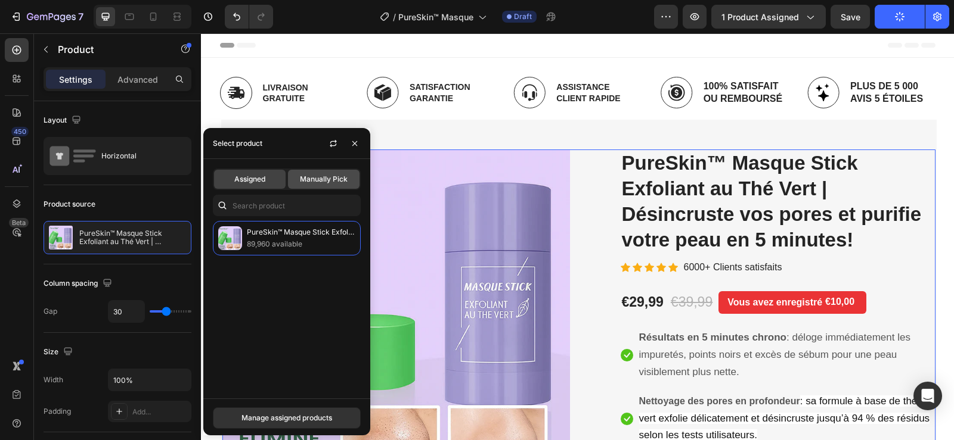
click at [331, 188] on div "Manually Pick" at bounding box center [324, 179] width 72 height 19
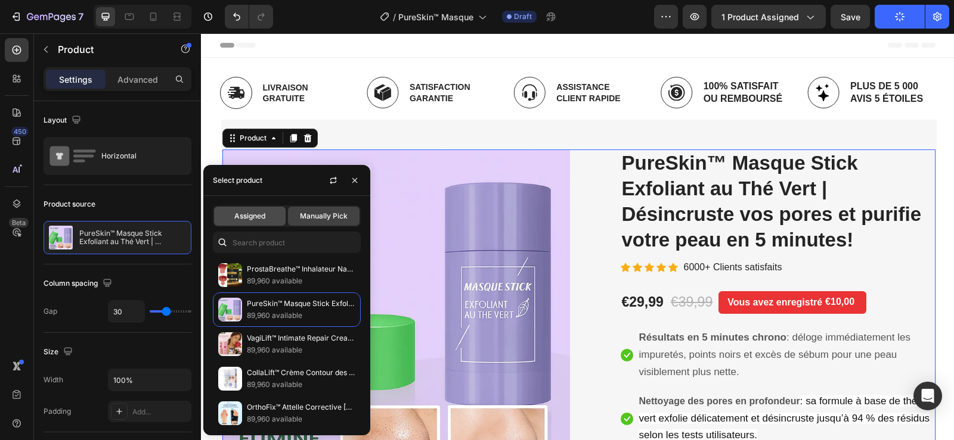
click at [241, 212] on span "Assigned" at bounding box center [249, 216] width 31 height 11
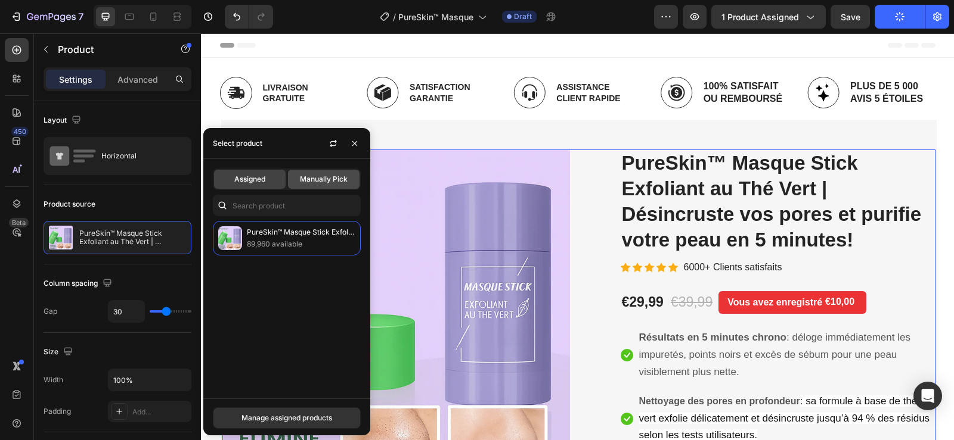
click at [324, 186] on div "Manually Pick" at bounding box center [324, 179] width 72 height 19
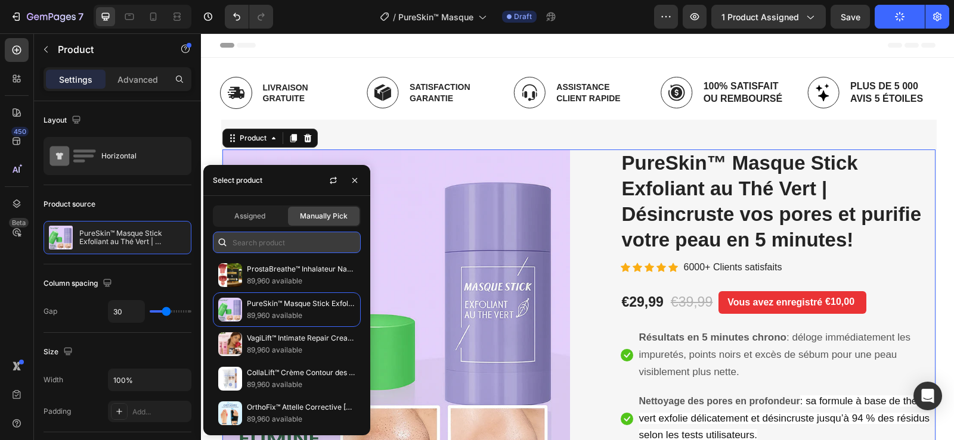
click at [266, 241] on input "text" at bounding box center [287, 242] width 148 height 21
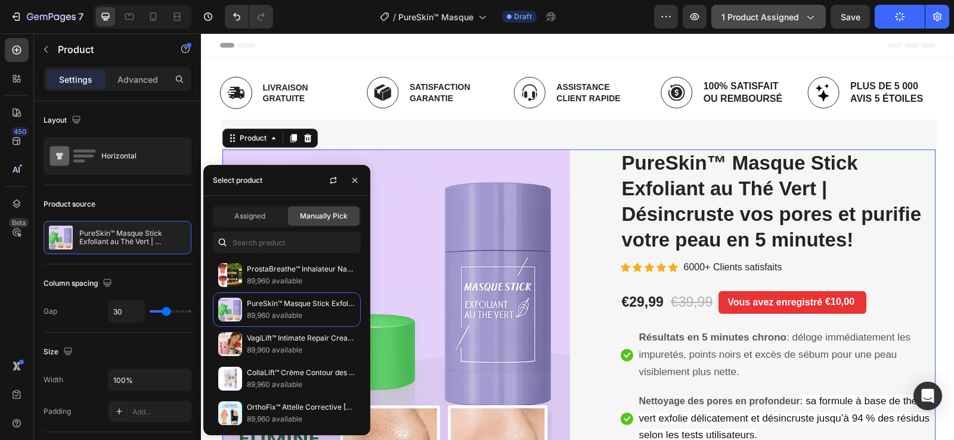
click at [753, 22] on span "1 product assigned" at bounding box center [759, 17] width 77 height 13
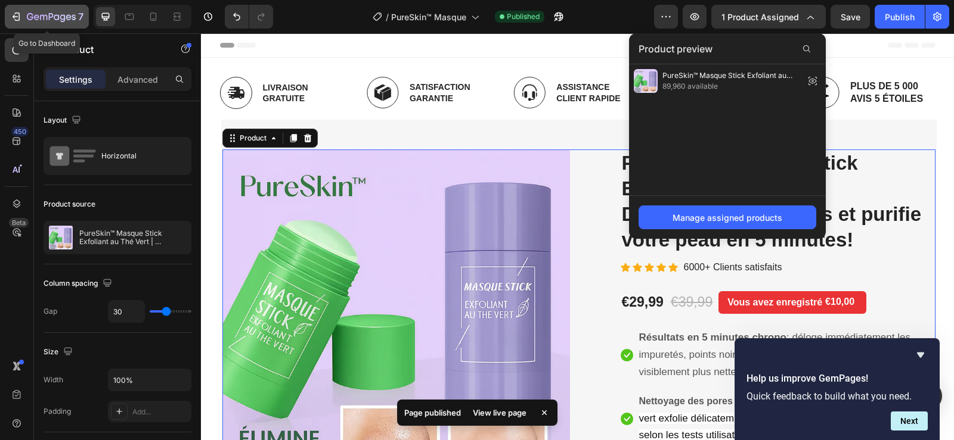
click at [8, 20] on button "7" at bounding box center [47, 17] width 84 height 24
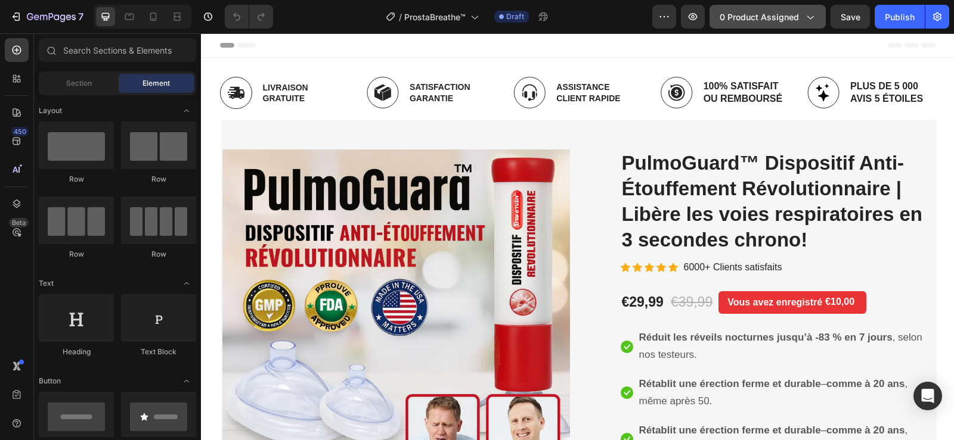
click at [762, 14] on span "0 product assigned" at bounding box center [758, 17] width 79 height 13
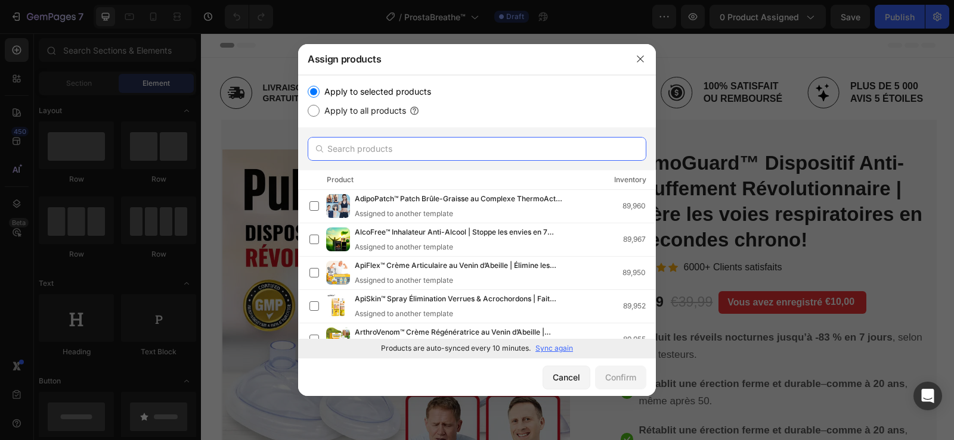
click at [465, 148] on input "text" at bounding box center [477, 149] width 339 height 24
paste input "ProstaBreathe"
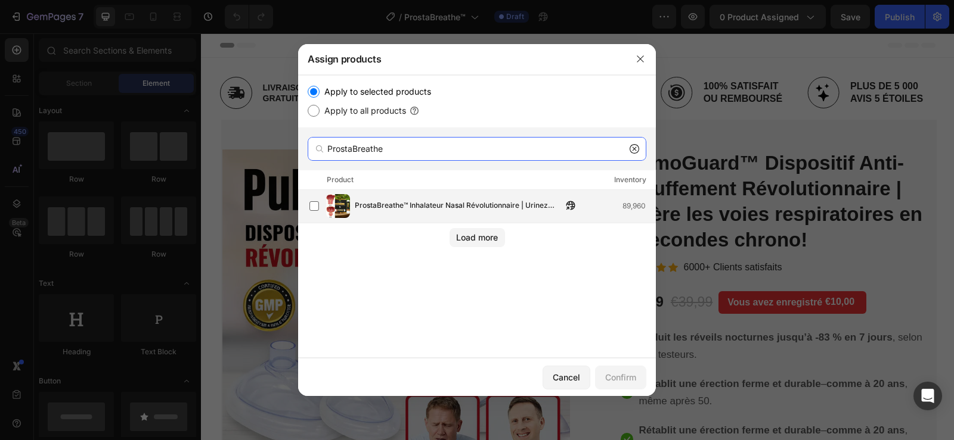
type input "ProstaBreathe"
click at [424, 206] on span "ProstaBreathe™ Inhalateur Nasal Révolutionnaire | Urinez sans douleur… et retro…" at bounding box center [458, 206] width 207 height 13
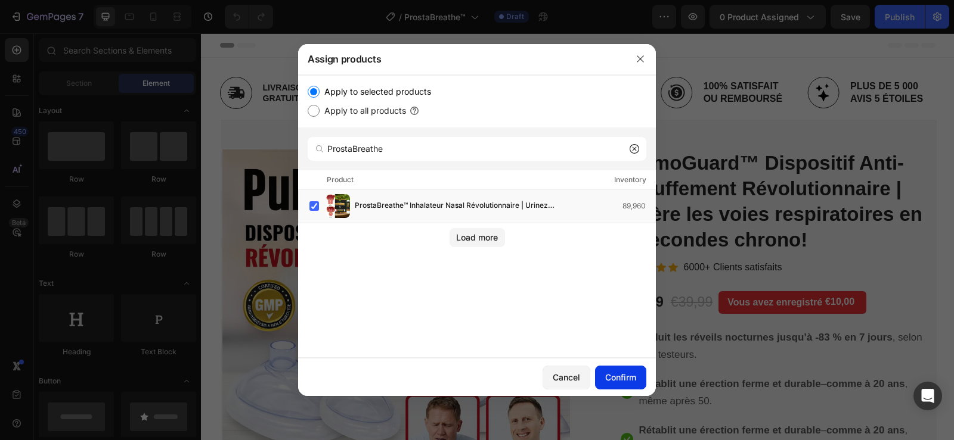
click at [613, 380] on div "Confirm" at bounding box center [620, 377] width 31 height 13
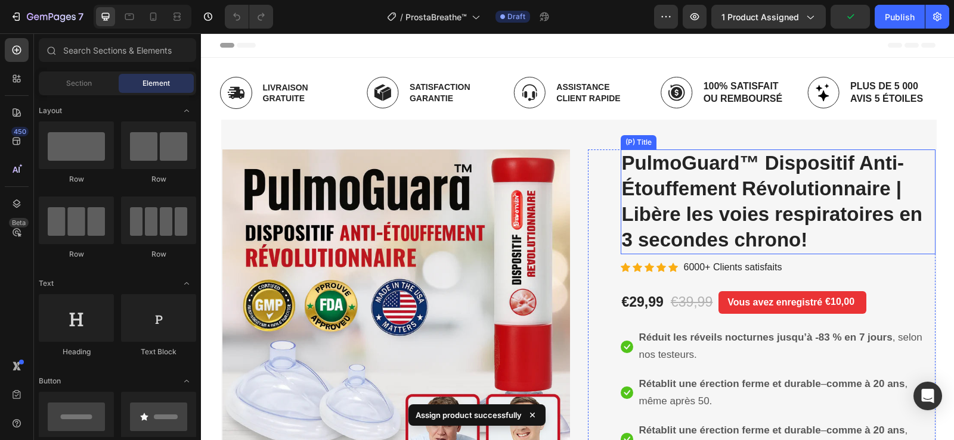
click at [709, 165] on h2 "PulmoGuard™ Dispositif Anti-Étouffement Révolutionnaire | Libère les voies resp…" at bounding box center [777, 202] width 315 height 105
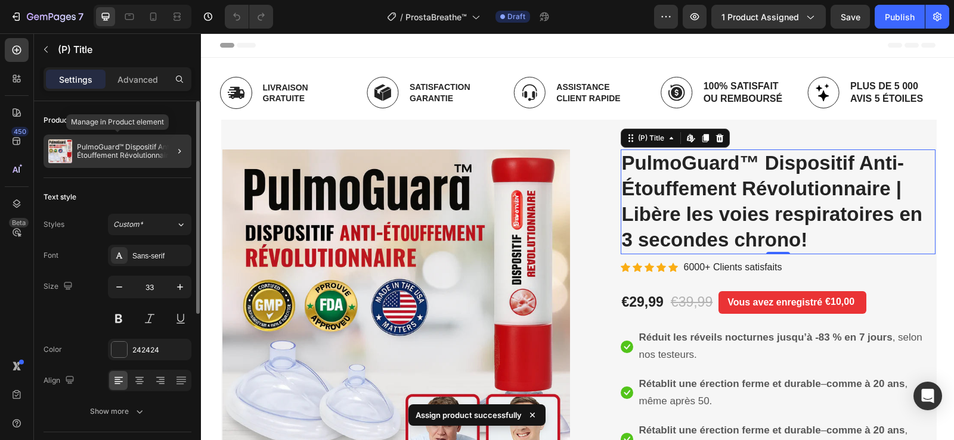
click at [114, 150] on p "PulmoGuard™ Dispositif Anti-Étouffement Révolutionnaire | Libère les voies resp…" at bounding box center [132, 151] width 110 height 17
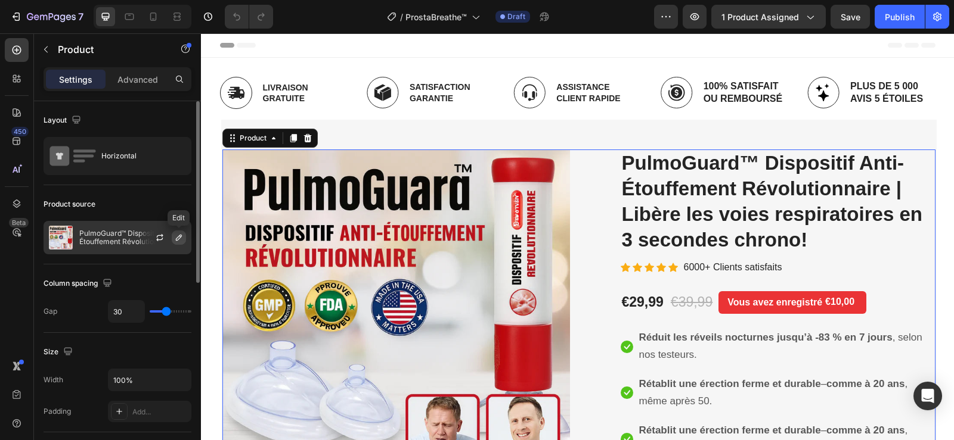
click at [175, 239] on icon "button" at bounding box center [179, 238] width 10 height 10
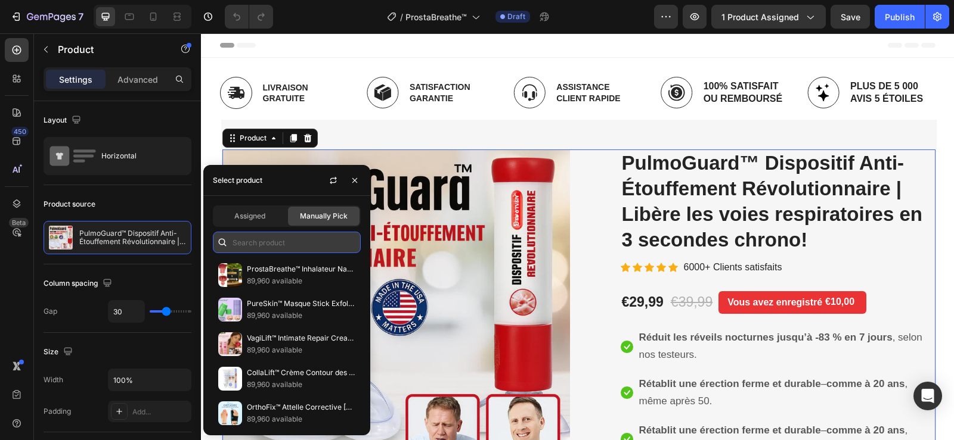
click at [247, 240] on input "text" at bounding box center [287, 242] width 148 height 21
paste input "ProstaBreathe"
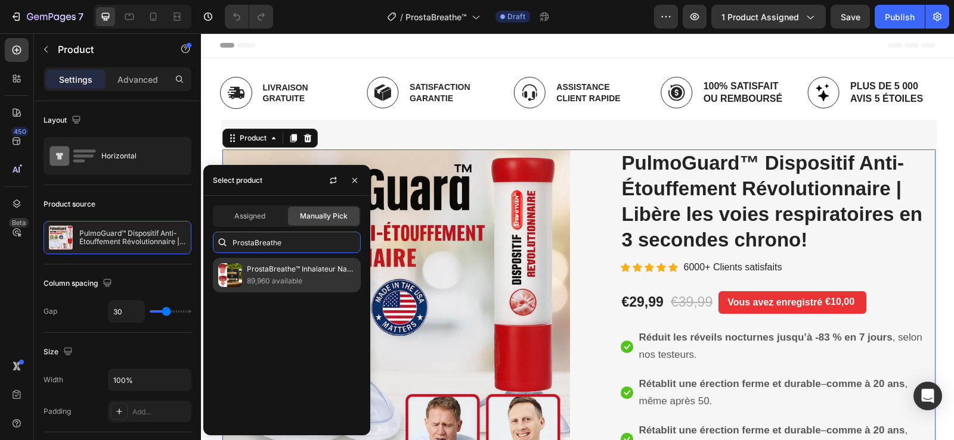
type input "ProstaBreathe"
click at [290, 275] on p "ProstaBreathe™ Inhalateur Nasal Révolutionnaire | Urinez sans douleur… et retro…" at bounding box center [301, 269] width 108 height 12
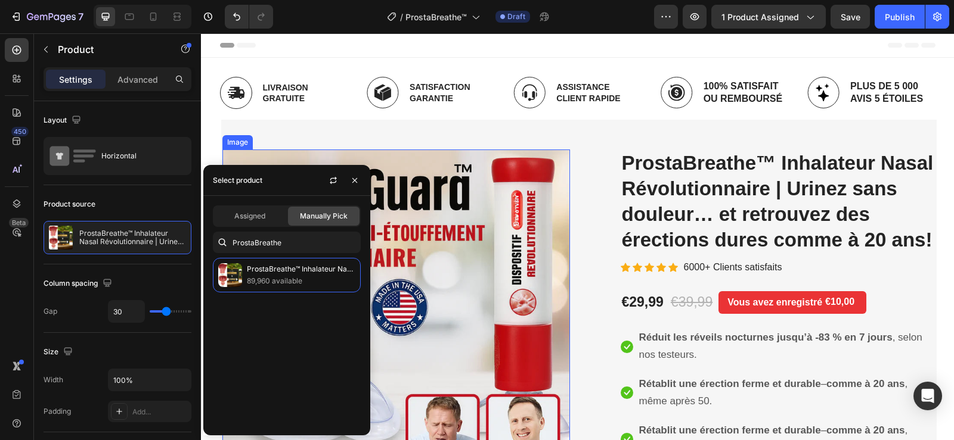
click at [530, 201] on img at bounding box center [395, 315] width 347 height 330
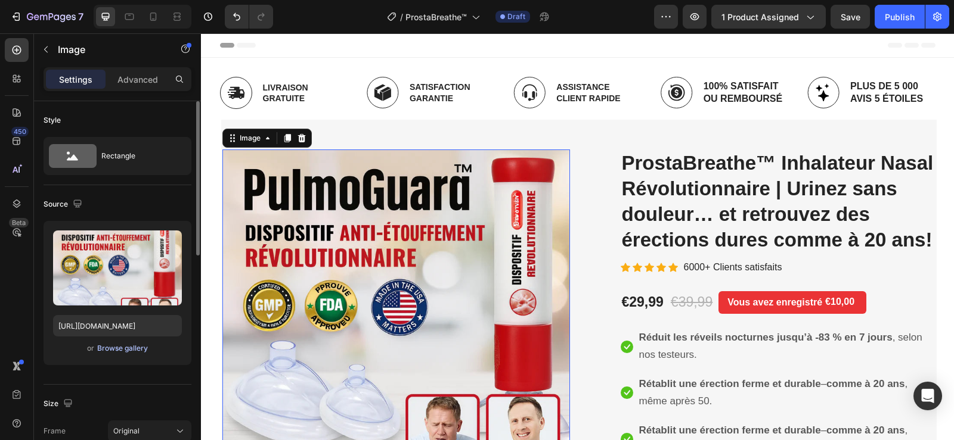
click at [136, 348] on div "Browse gallery" at bounding box center [122, 348] width 51 height 11
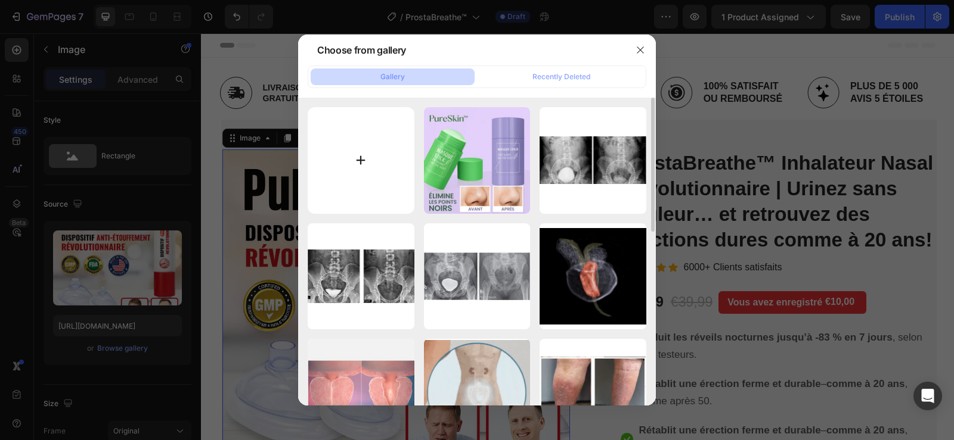
click at [345, 173] on input "file" at bounding box center [361, 160] width 107 height 107
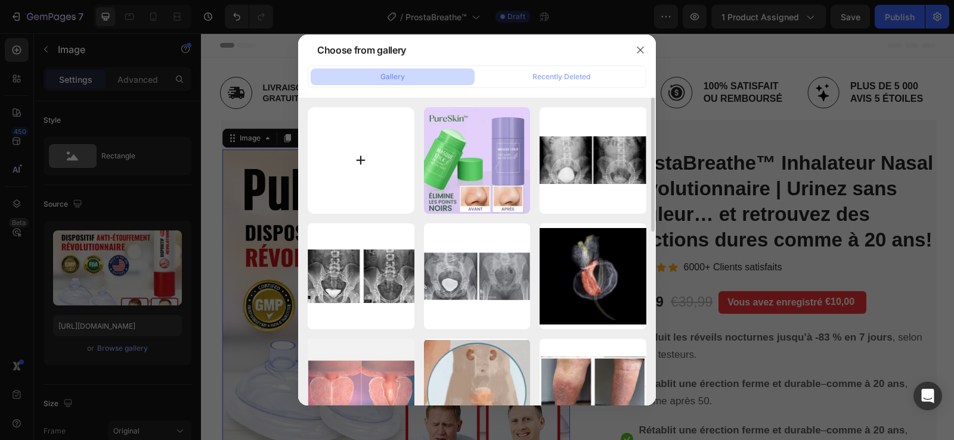
click at [369, 150] on input "file" at bounding box center [361, 160] width 107 height 107
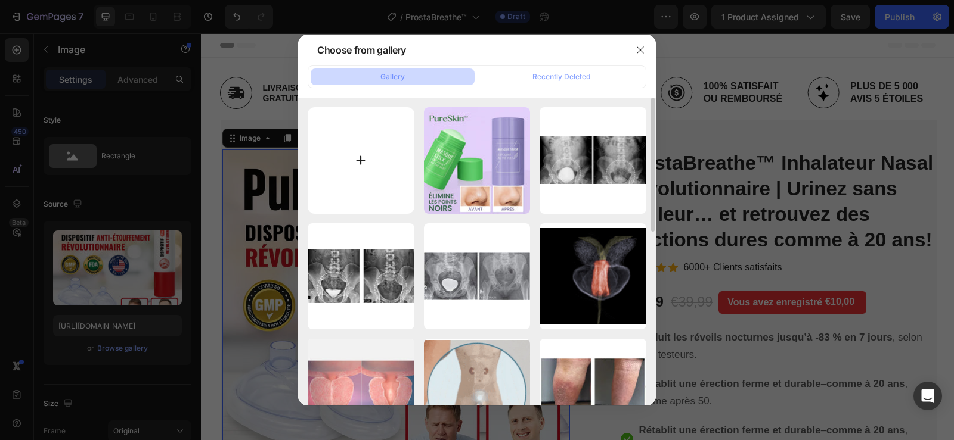
type input "C:\fakepath\1.png"
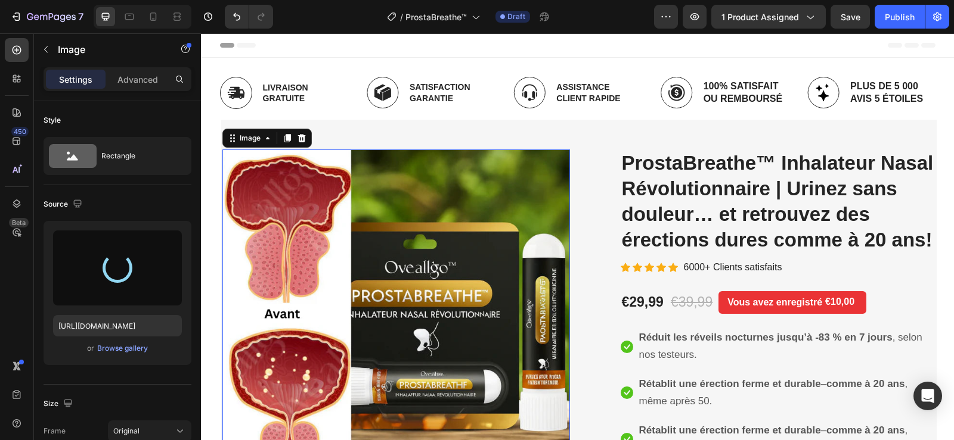
type input "https://cdn.shopify.com/s/files/1/0748/6688/4847/files/gempages_574280435123618…"
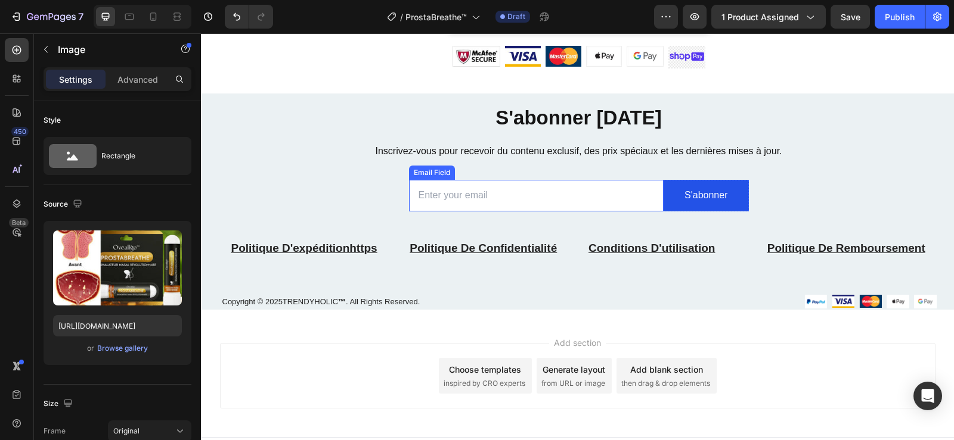
scroll to position [3777, 0]
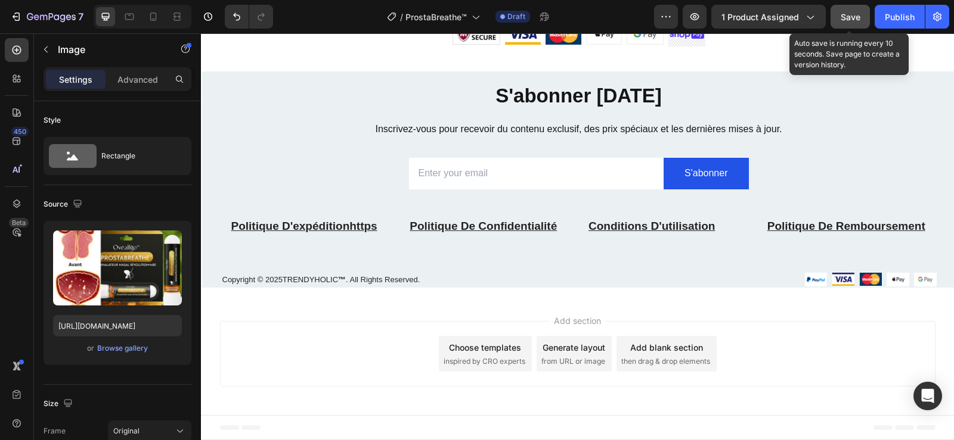
click at [843, 24] on button "Save" at bounding box center [849, 17] width 39 height 24
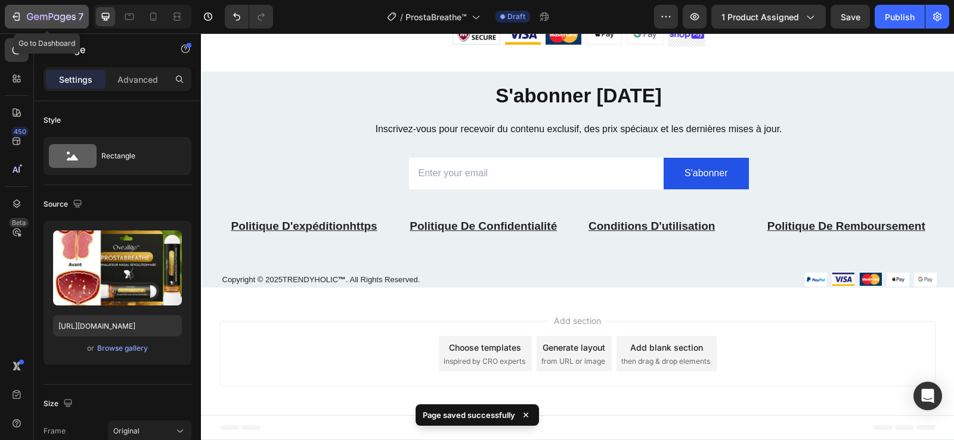
click at [17, 19] on icon "button" at bounding box center [16, 17] width 12 height 12
